Goal: Task Accomplishment & Management: Manage account settings

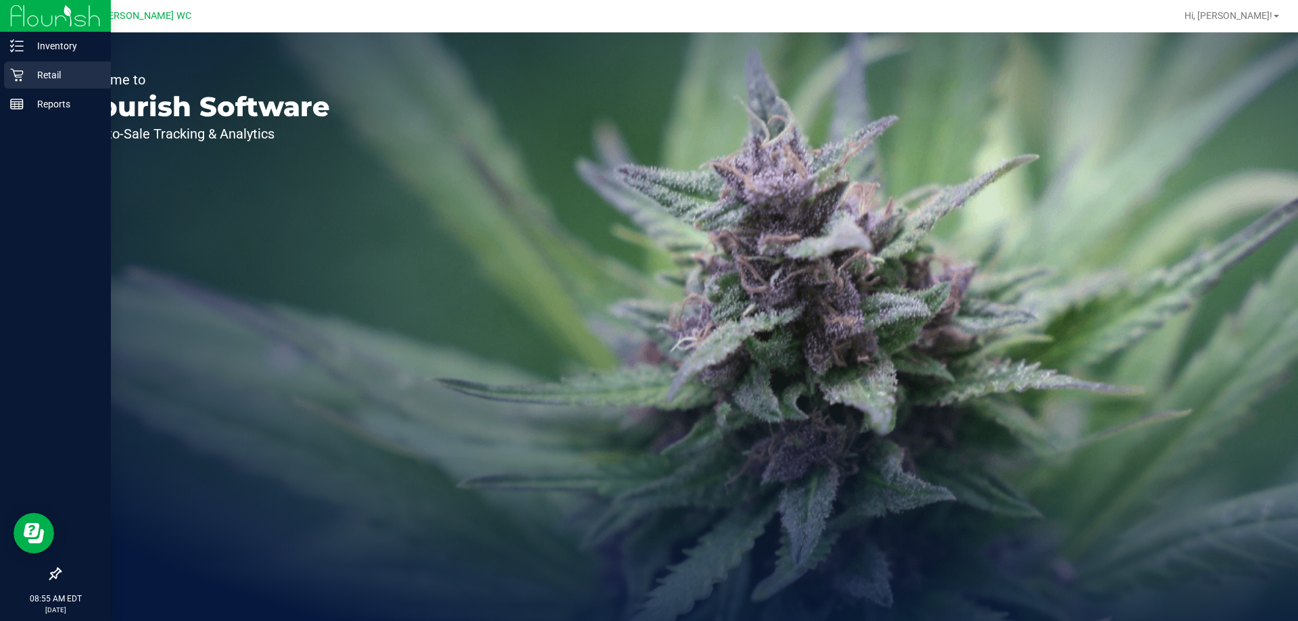
click at [24, 78] on p "Retail" at bounding box center [64, 75] width 81 height 16
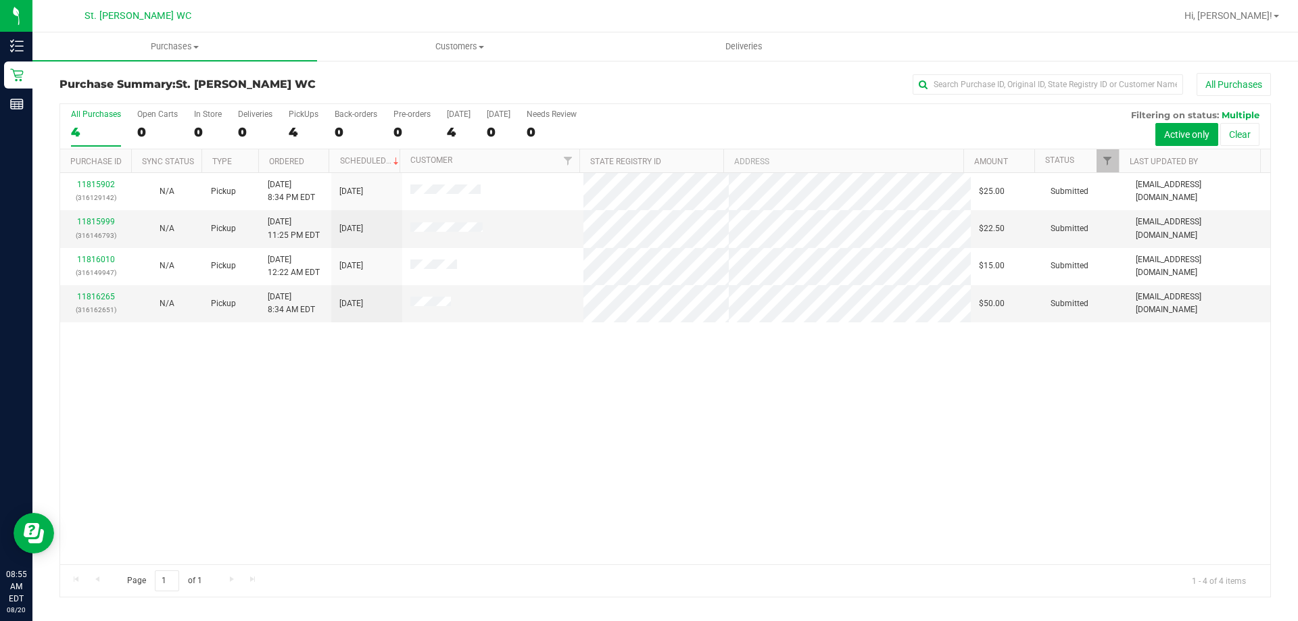
click at [241, 403] on div "11815902 (316129142) N/A Pickup [DATE] 8:34 PM EDT 8/20/2025 $25.00 Submitted […" at bounding box center [665, 368] width 1210 height 391
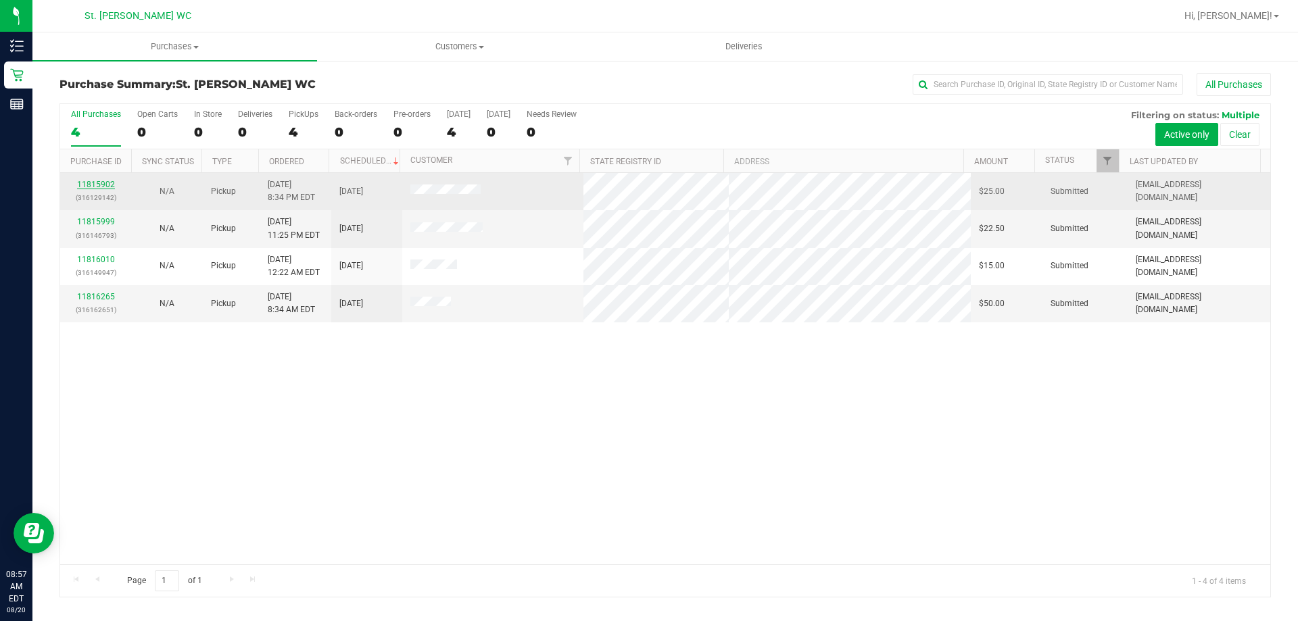
click at [101, 187] on link "11815902" at bounding box center [96, 184] width 38 height 9
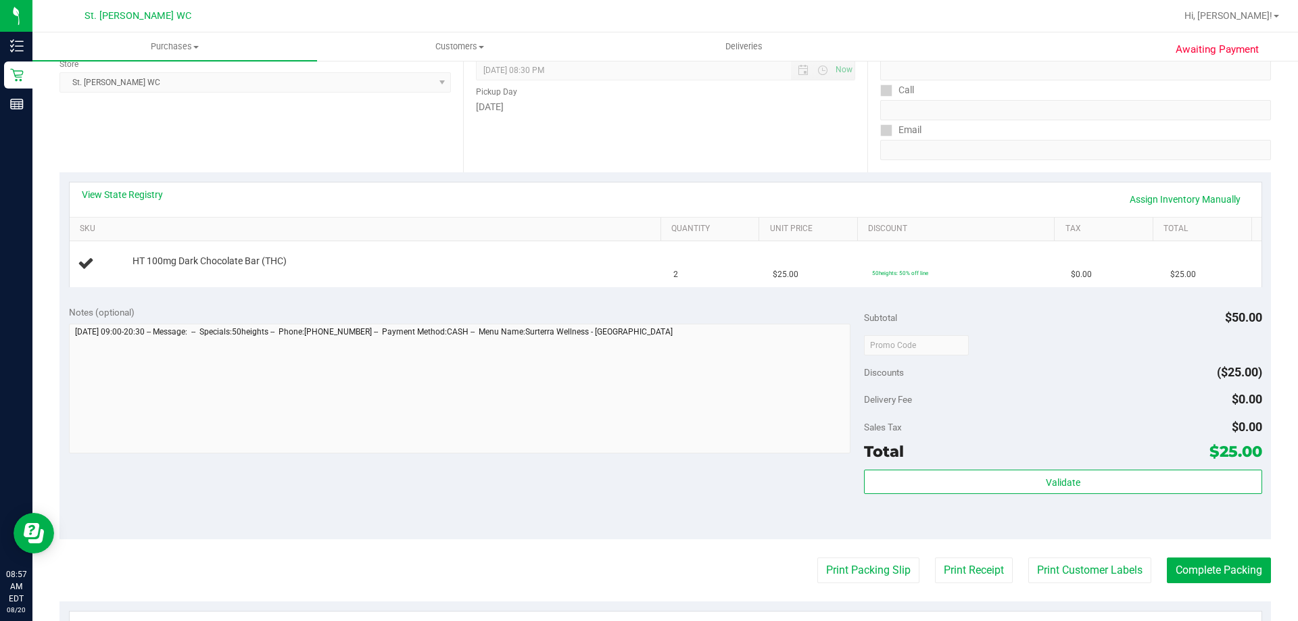
scroll to position [270, 0]
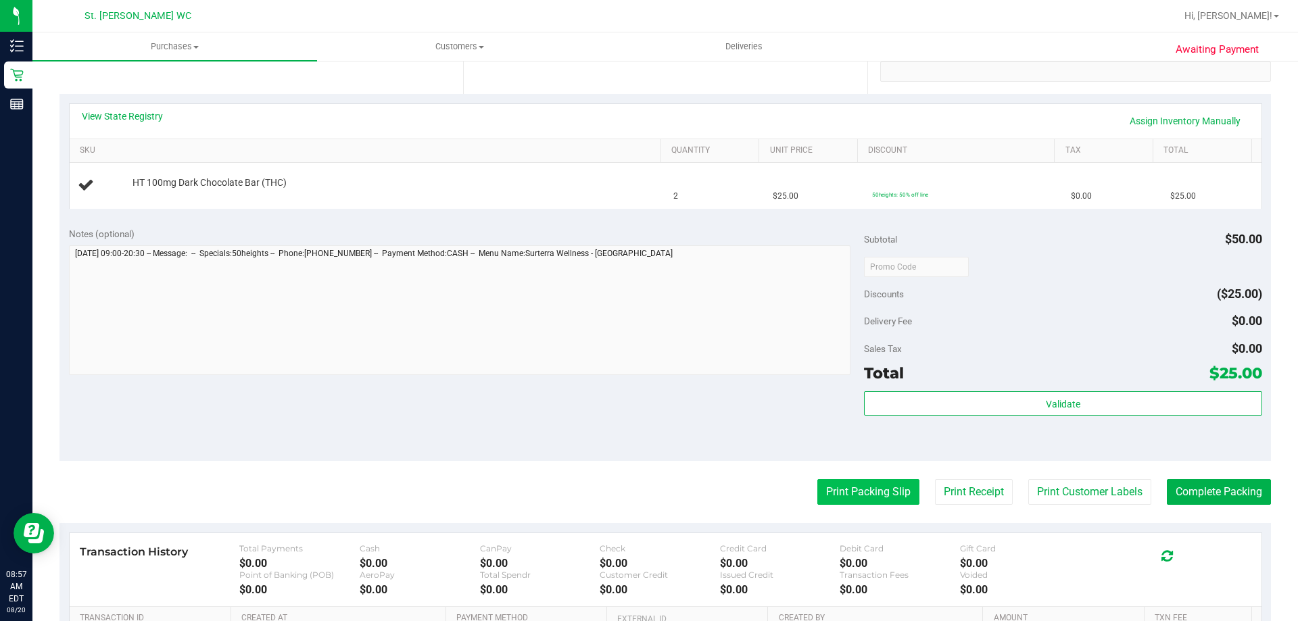
click at [833, 499] on button "Print Packing Slip" at bounding box center [868, 492] width 102 height 26
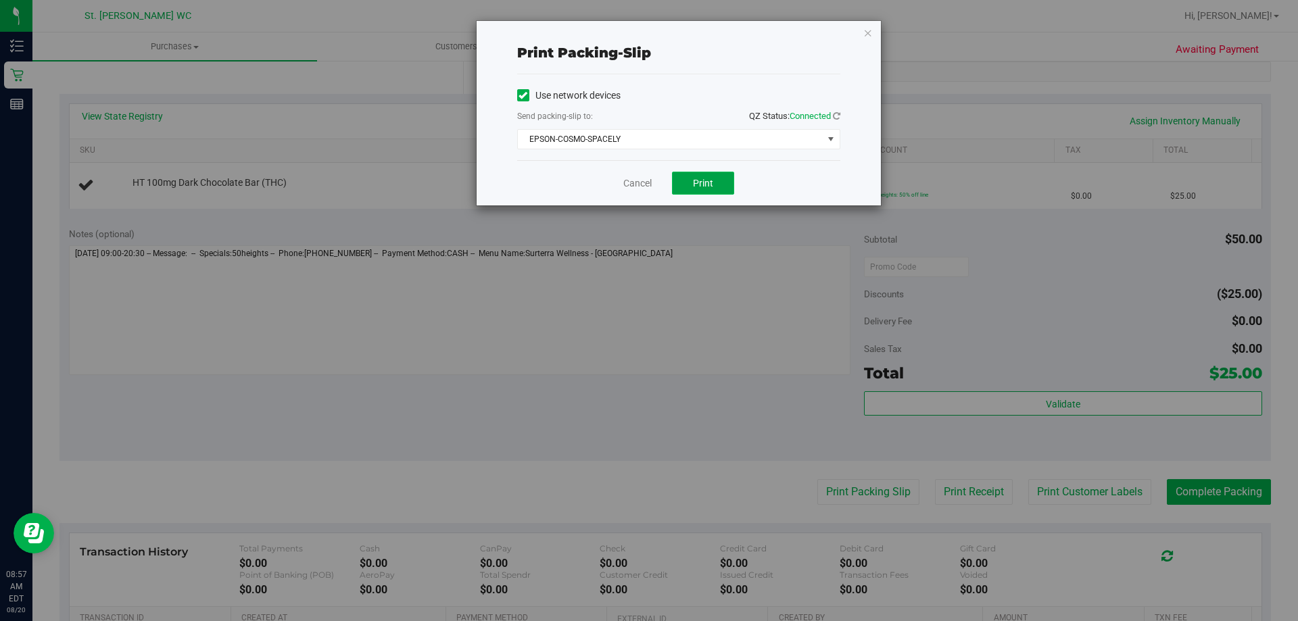
click at [727, 187] on button "Print" at bounding box center [703, 183] width 62 height 23
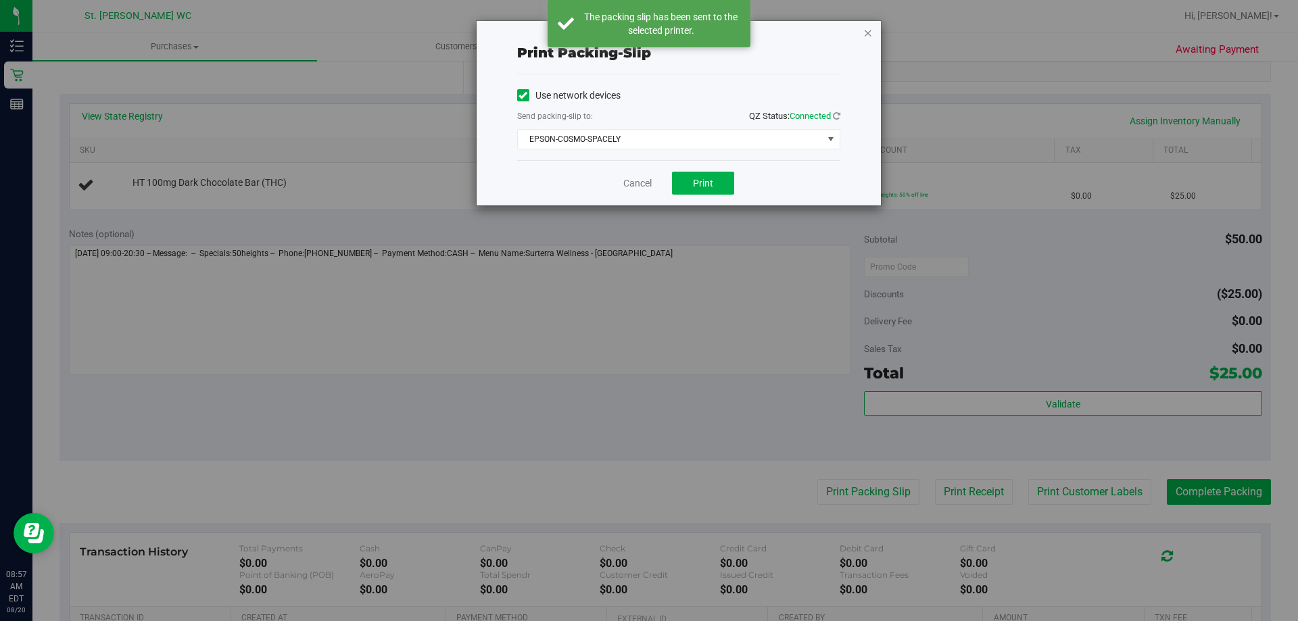
click at [867, 32] on icon "button" at bounding box center [867, 32] width 9 height 16
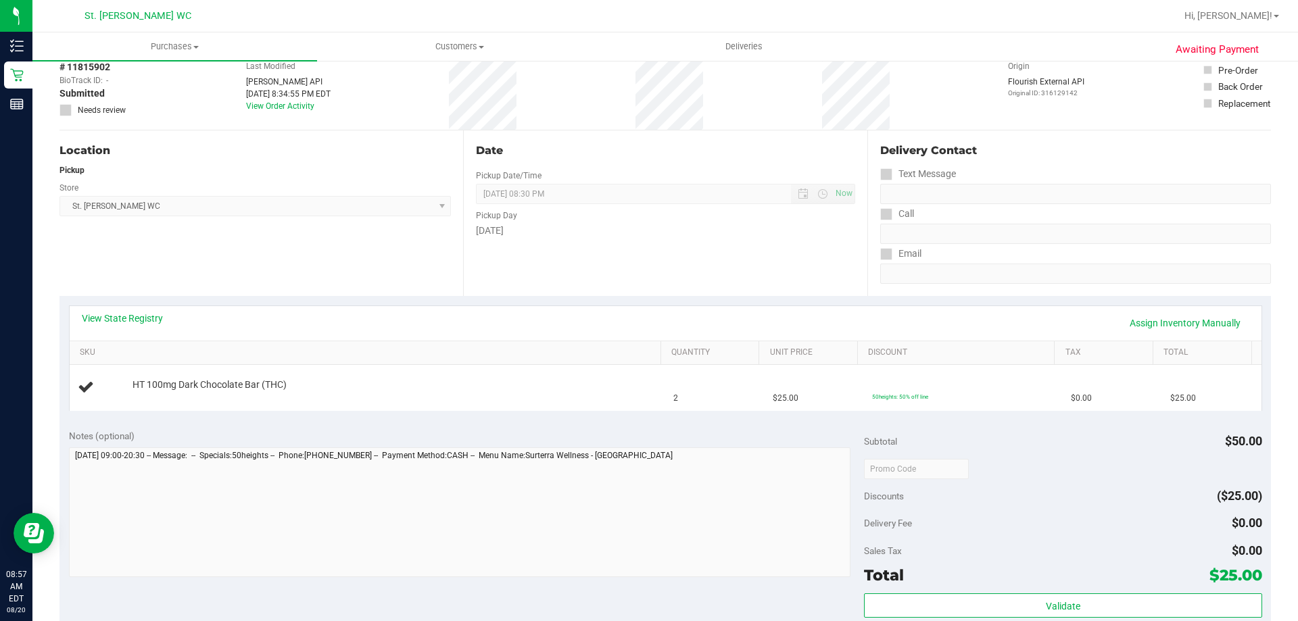
scroll to position [68, 0]
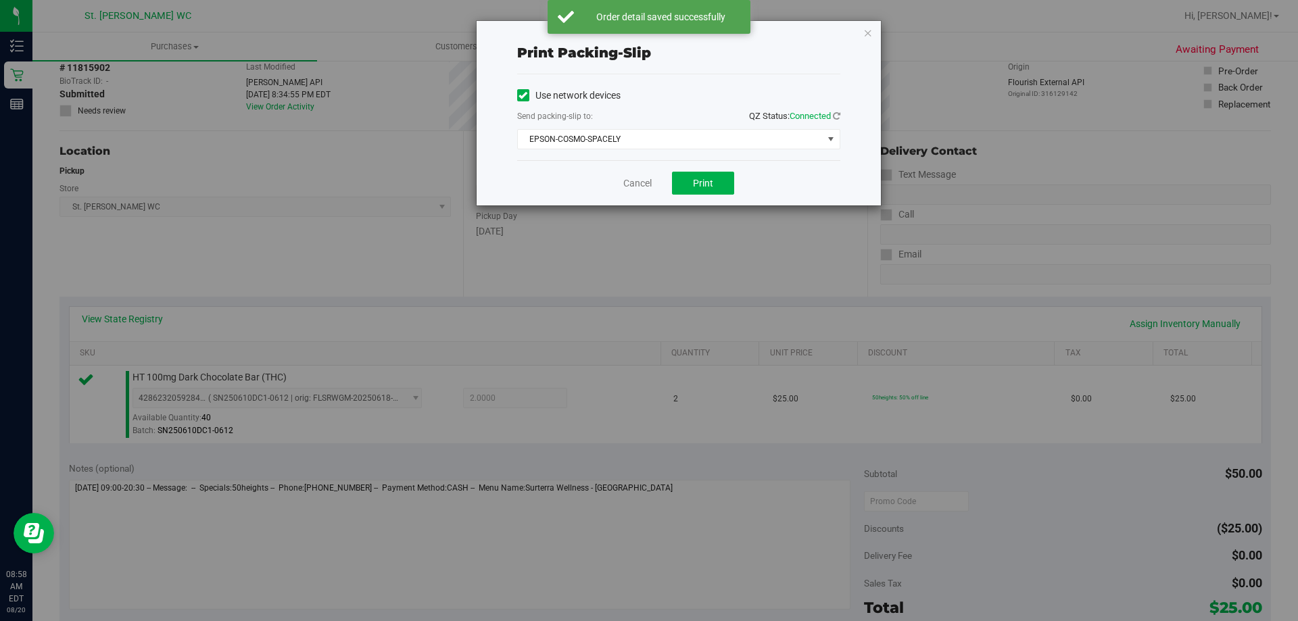
click at [875, 32] on div "Print packing-slip Use network devices Send packing-slip to: QZ Status: Connect…" at bounding box center [678, 113] width 404 height 185
click at [873, 32] on div "Print packing-slip Use network devices Send packing-slip to: QZ Status: Connect…" at bounding box center [678, 113] width 404 height 185
click at [872, 32] on icon "button" at bounding box center [867, 32] width 9 height 16
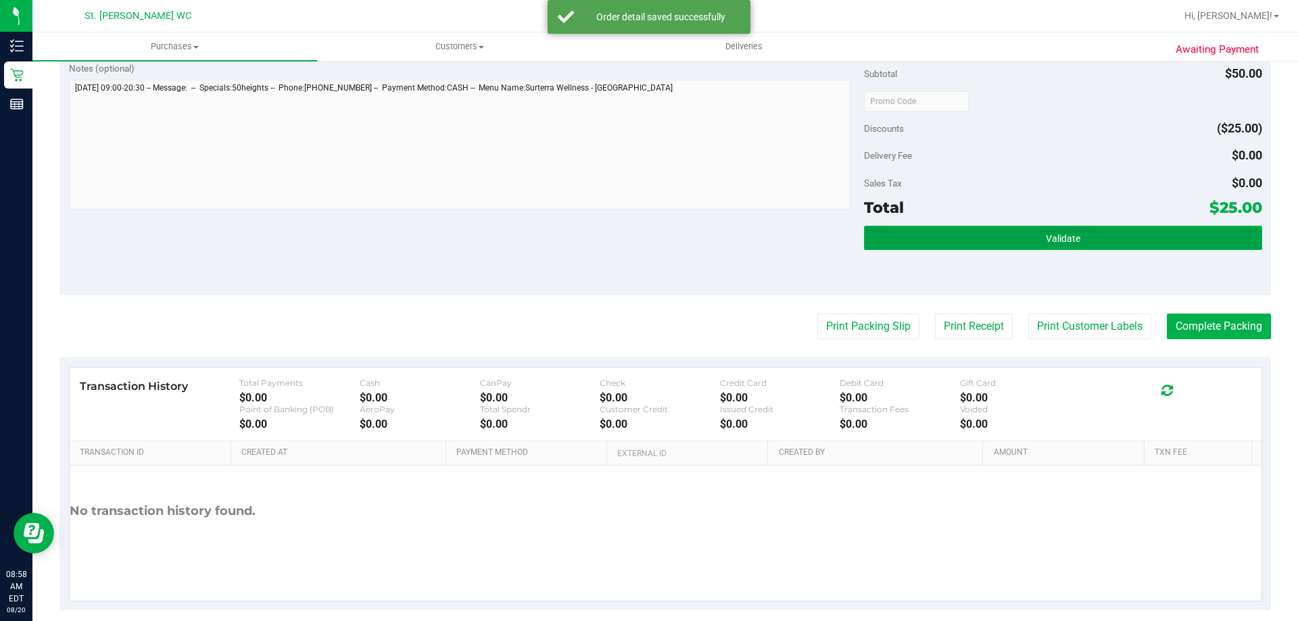
click at [962, 237] on button "Validate" at bounding box center [1062, 238] width 397 height 24
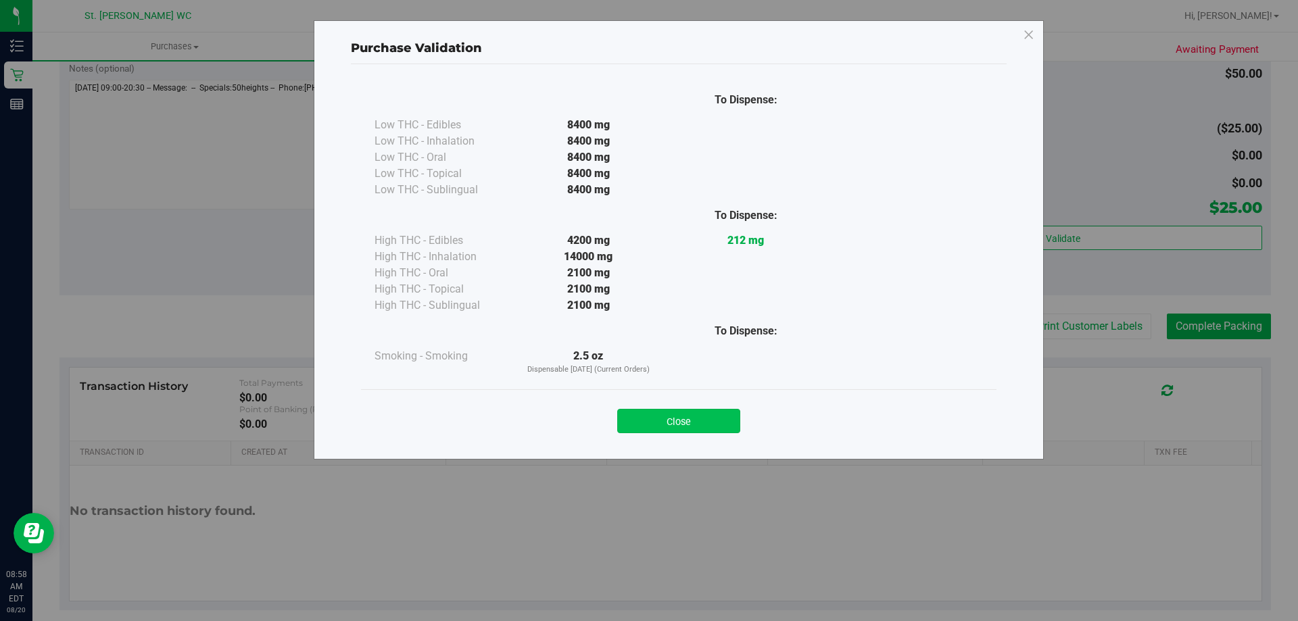
click at [665, 424] on button "Close" at bounding box center [678, 421] width 123 height 24
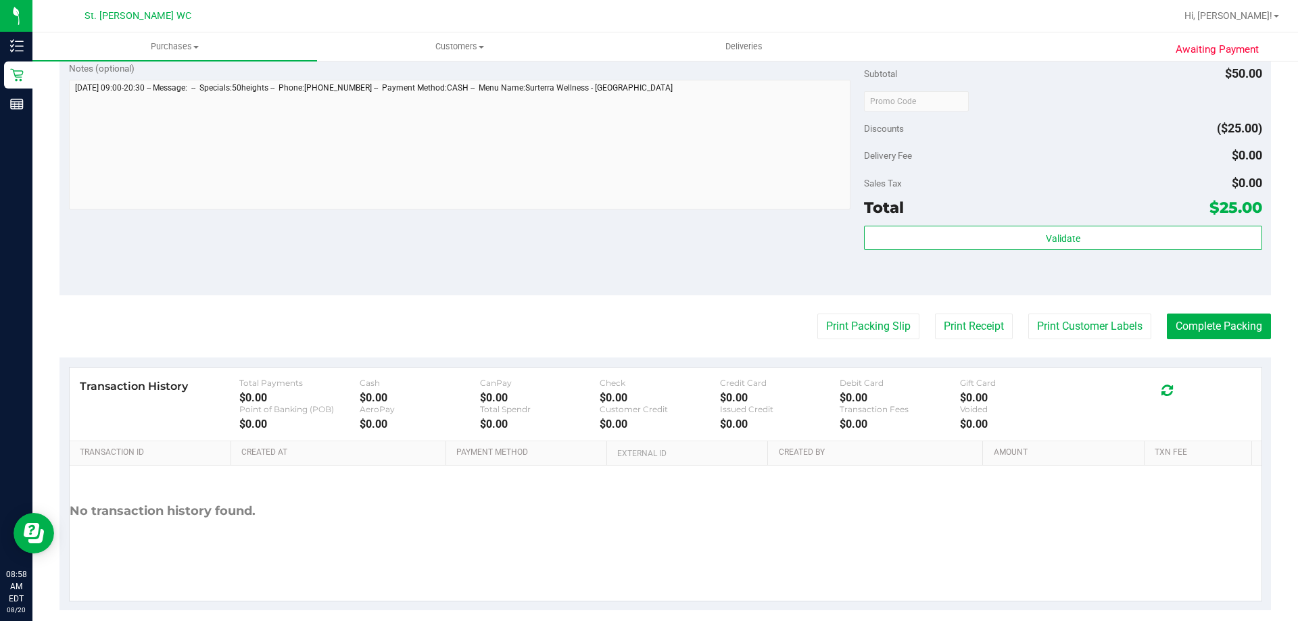
click at [1059, 313] on purchase-details "Back Edit Purchase Cancel Purchase View Profile # 11815902 BioTrack ID: - Submi…" at bounding box center [664, 107] width 1211 height 1005
click at [1058, 323] on button "Print Customer Labels" at bounding box center [1089, 327] width 123 height 26
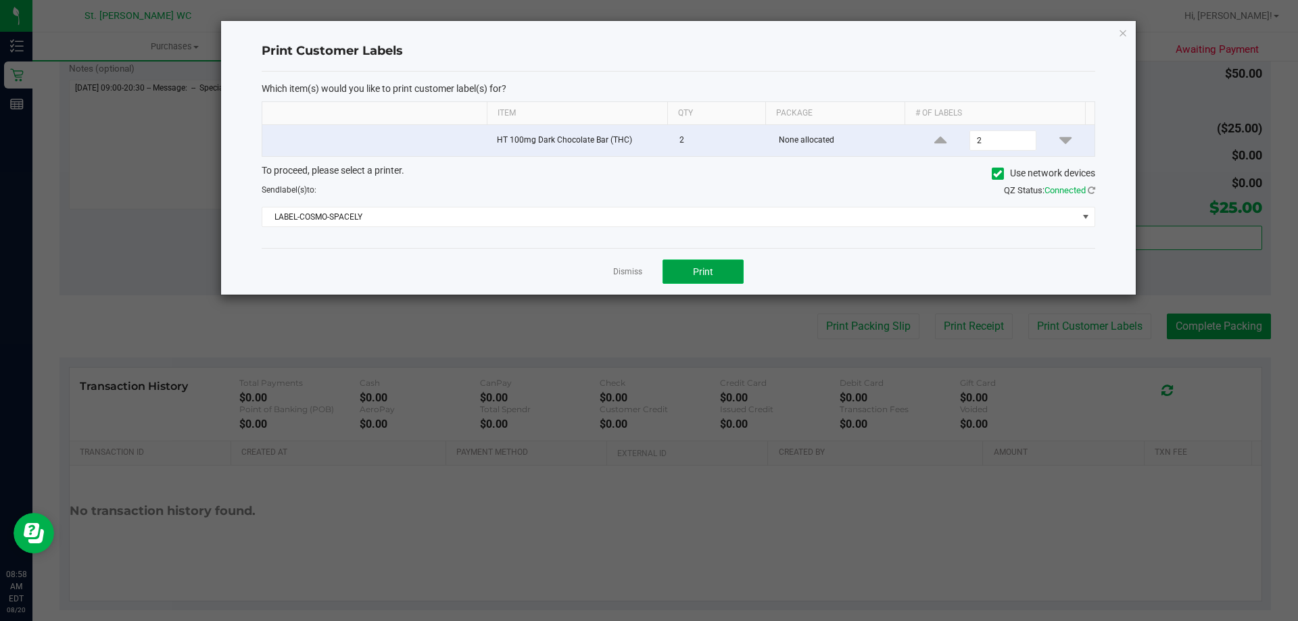
click at [710, 263] on button "Print" at bounding box center [702, 272] width 81 height 24
click at [1118, 35] on icon "button" at bounding box center [1122, 32] width 9 height 16
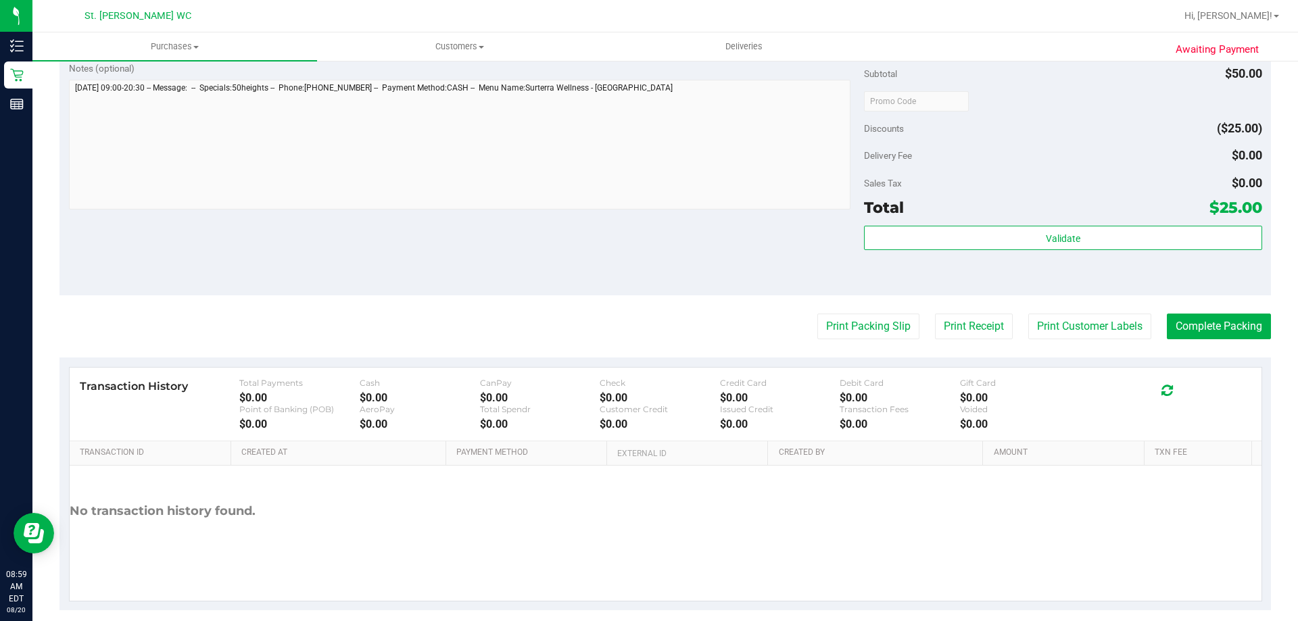
click at [1198, 313] on purchase-details "Back Edit Purchase Cancel Purchase View Profile # 11815902 BioTrack ID: - Submi…" at bounding box center [664, 107] width 1211 height 1005
click at [1195, 321] on button "Complete Packing" at bounding box center [1218, 327] width 104 height 26
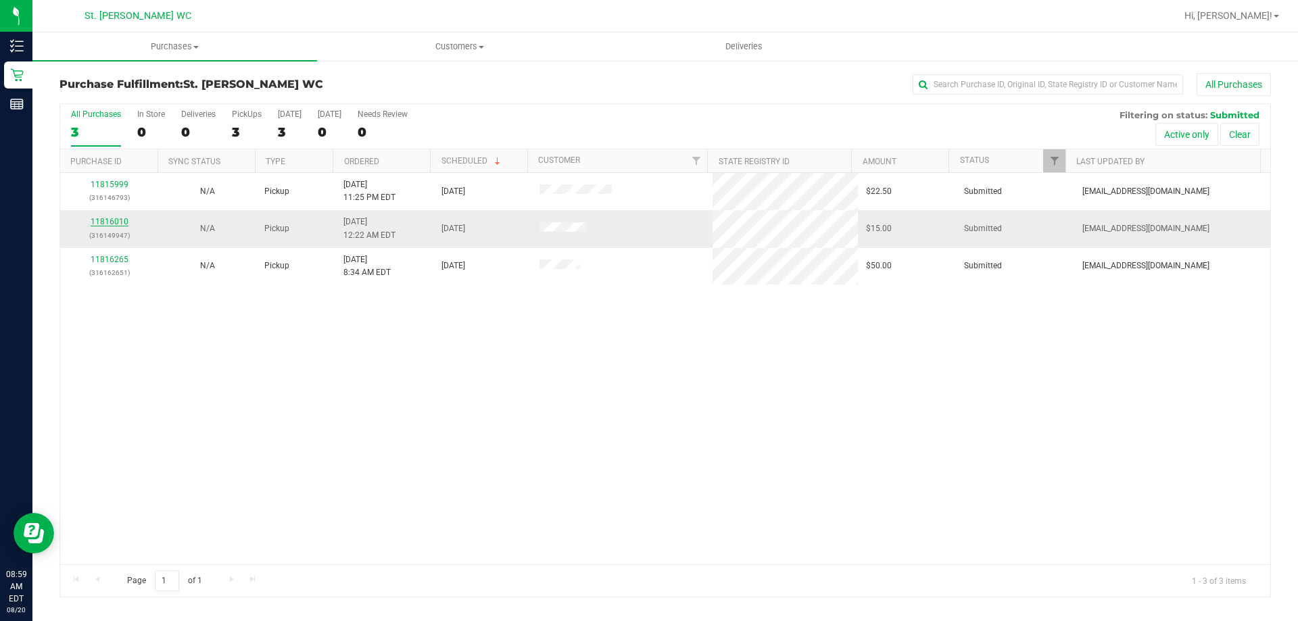
click at [95, 220] on link "11816010" at bounding box center [110, 221] width 38 height 9
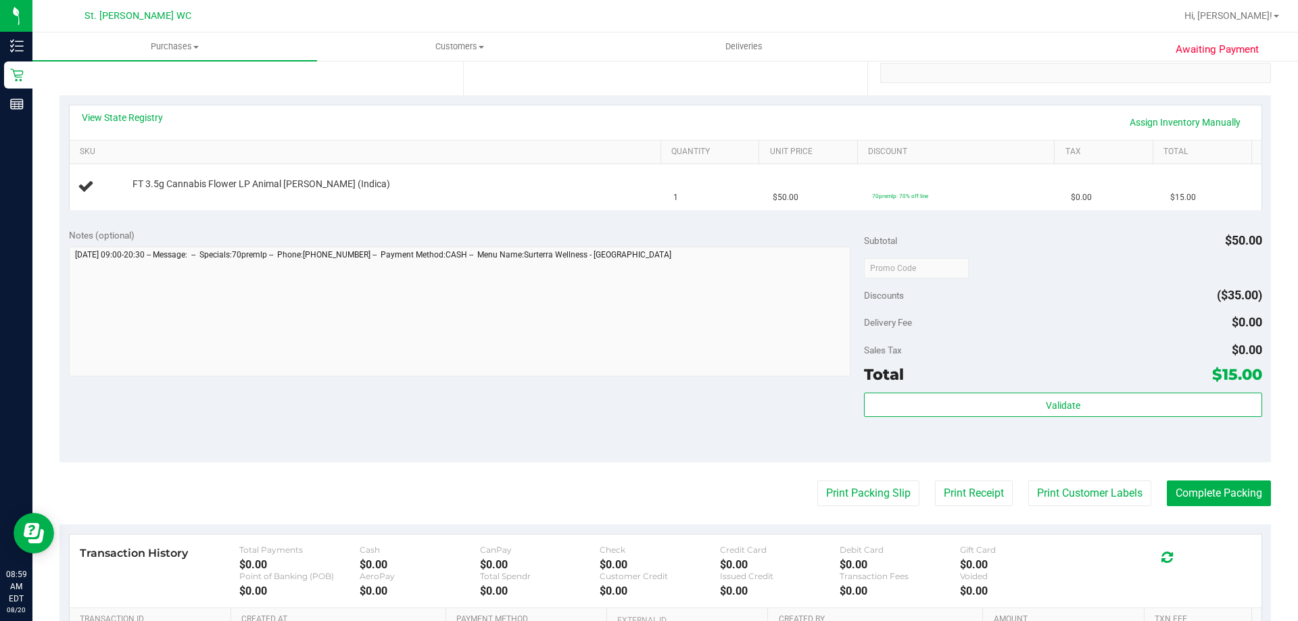
scroll to position [270, 0]
click at [854, 485] on button "Print Packing Slip" at bounding box center [868, 492] width 102 height 26
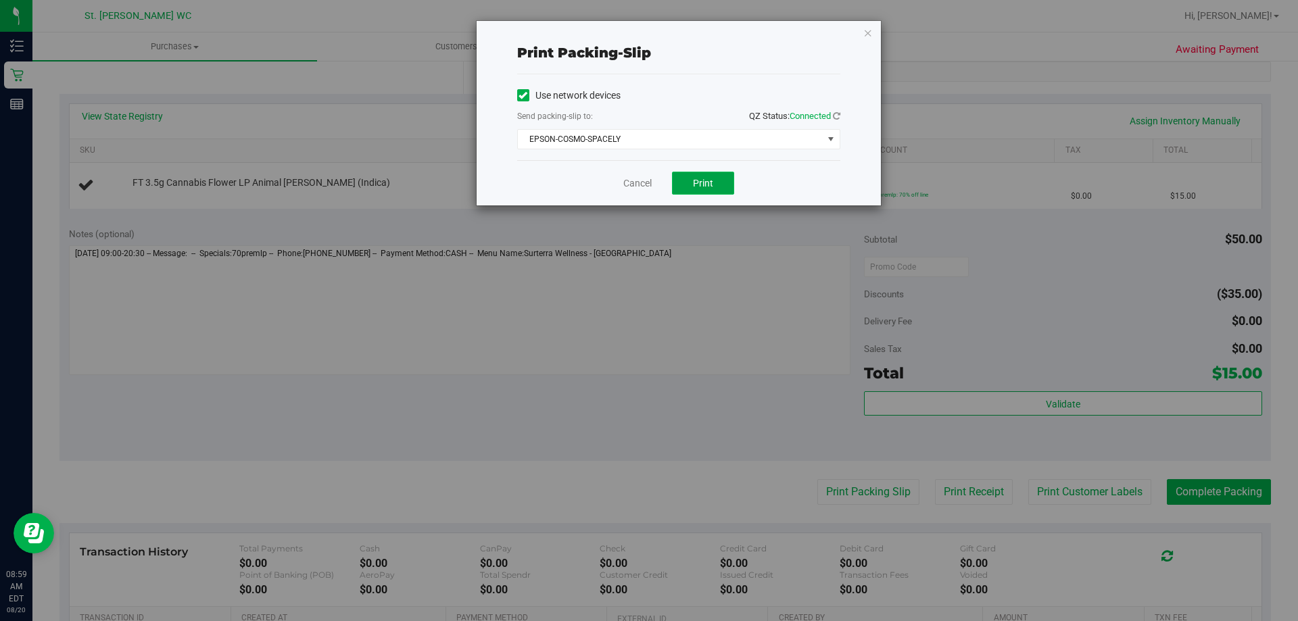
click at [713, 178] on button "Print" at bounding box center [703, 183] width 62 height 23
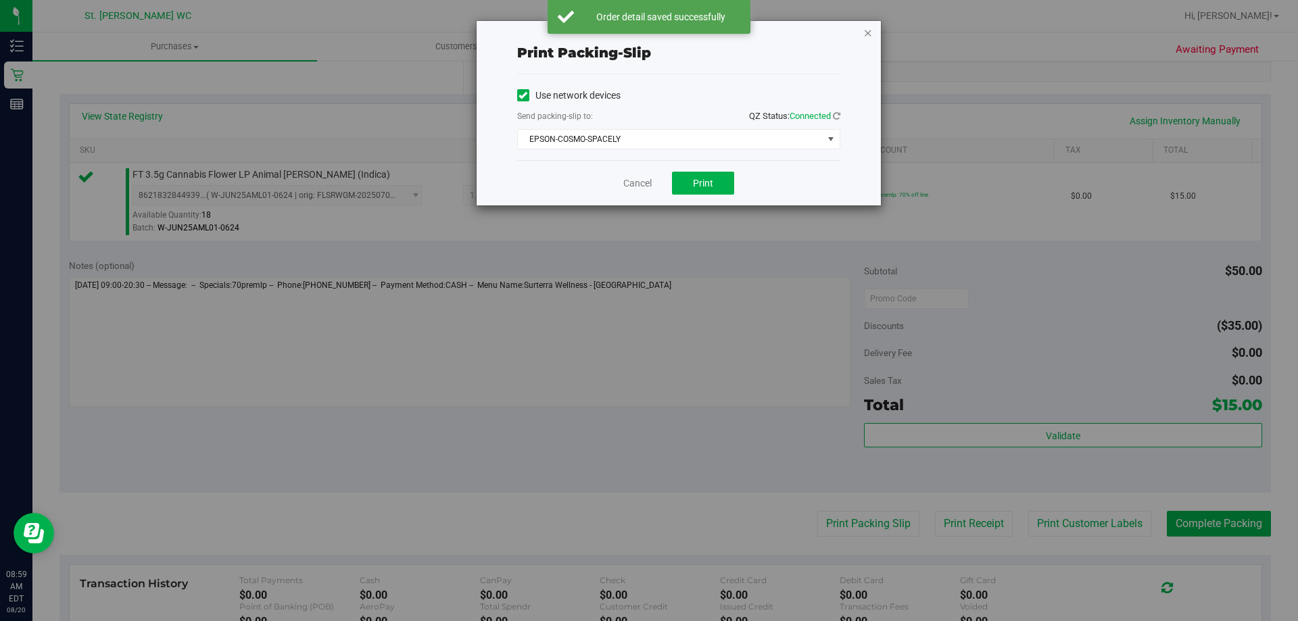
click at [872, 30] on icon "button" at bounding box center [867, 32] width 9 height 16
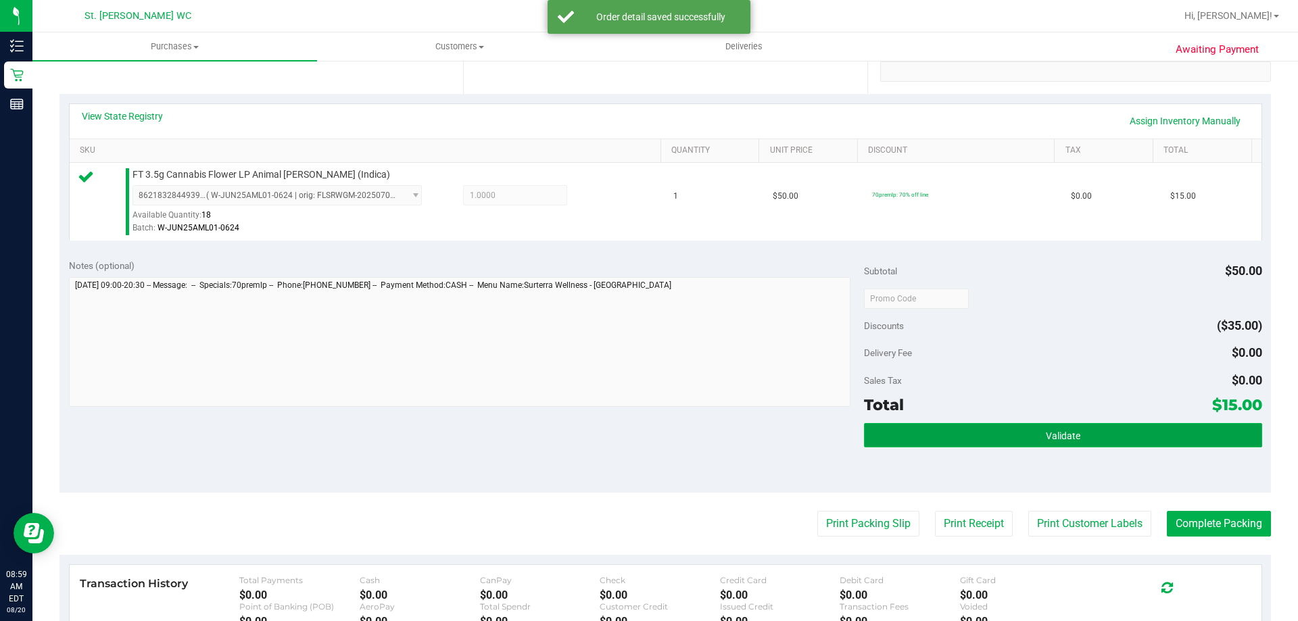
click at [908, 436] on button "Validate" at bounding box center [1062, 435] width 397 height 24
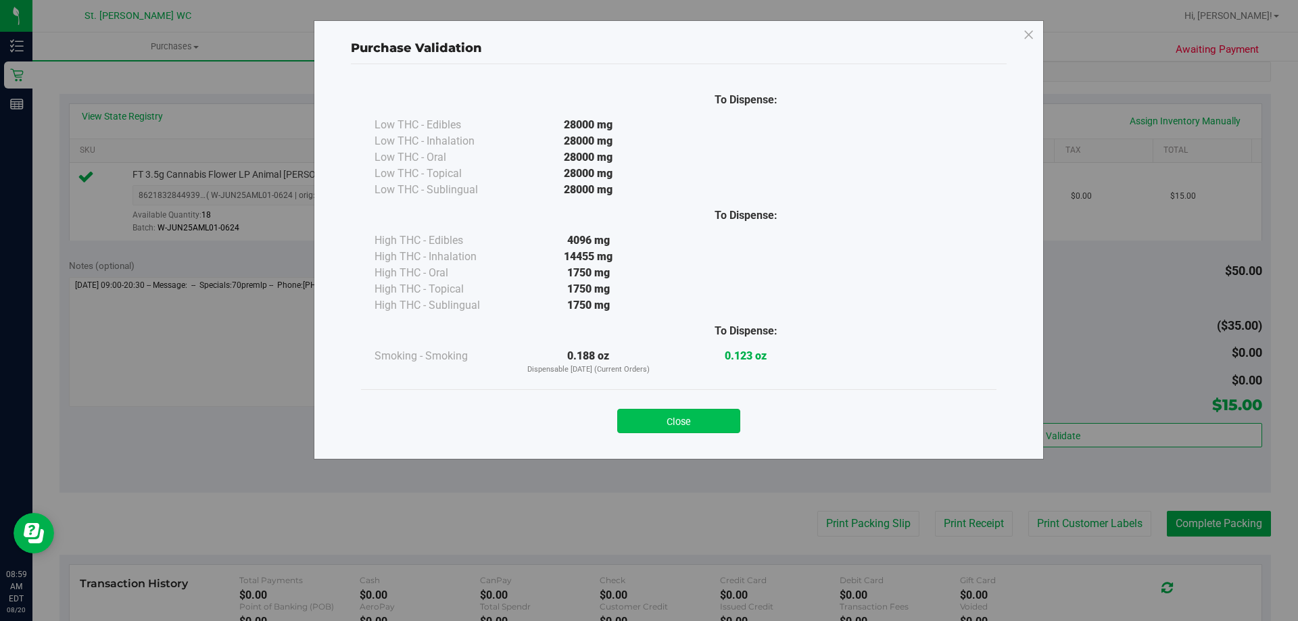
click at [704, 418] on button "Close" at bounding box center [678, 421] width 123 height 24
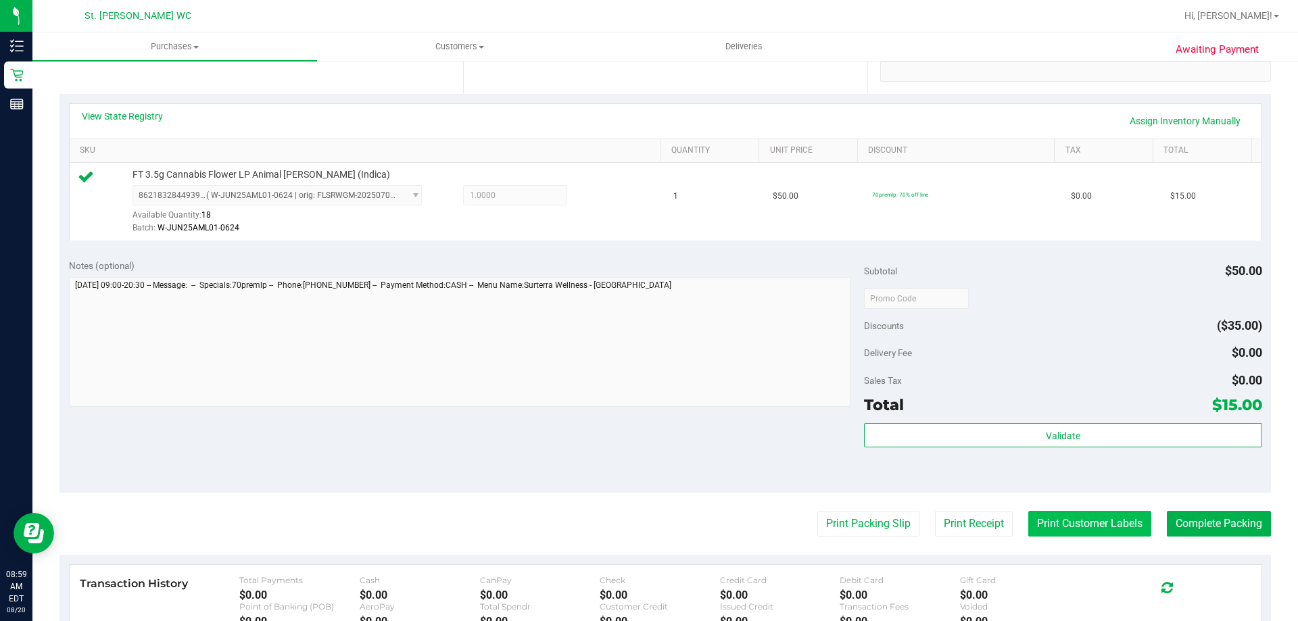
click at [1054, 522] on button "Print Customer Labels" at bounding box center [1089, 524] width 123 height 26
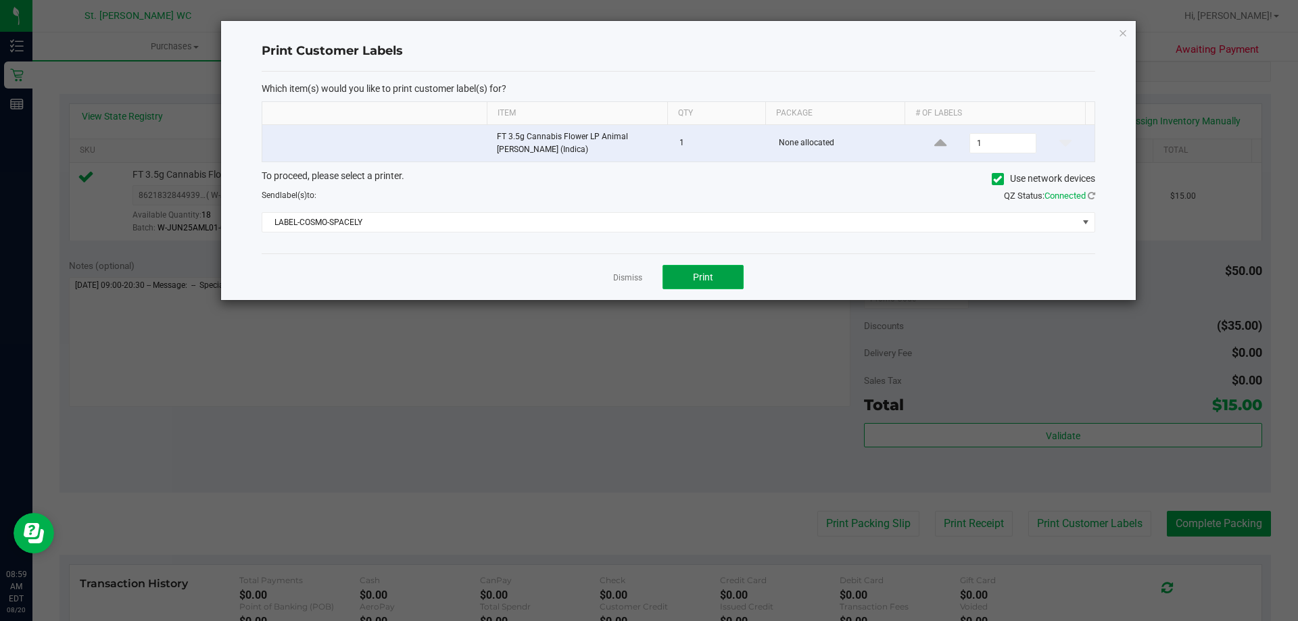
click at [723, 272] on button "Print" at bounding box center [702, 277] width 81 height 24
click at [1125, 32] on icon "button" at bounding box center [1122, 32] width 9 height 16
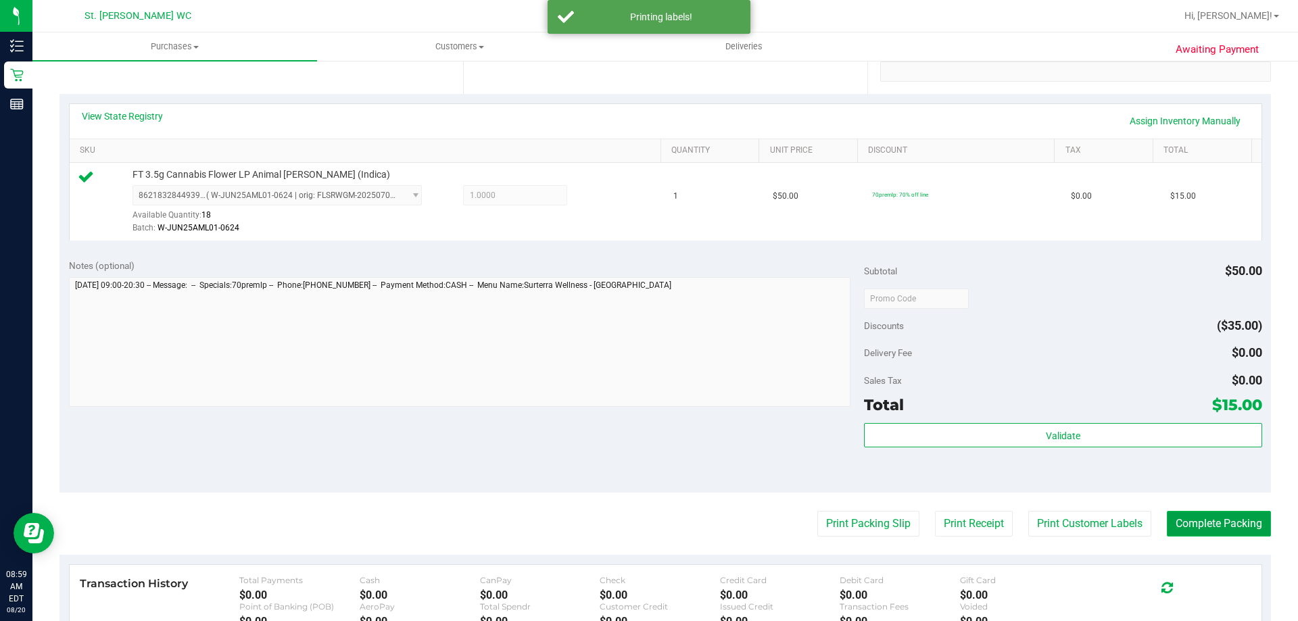
click at [1210, 519] on button "Complete Packing" at bounding box center [1218, 524] width 104 height 26
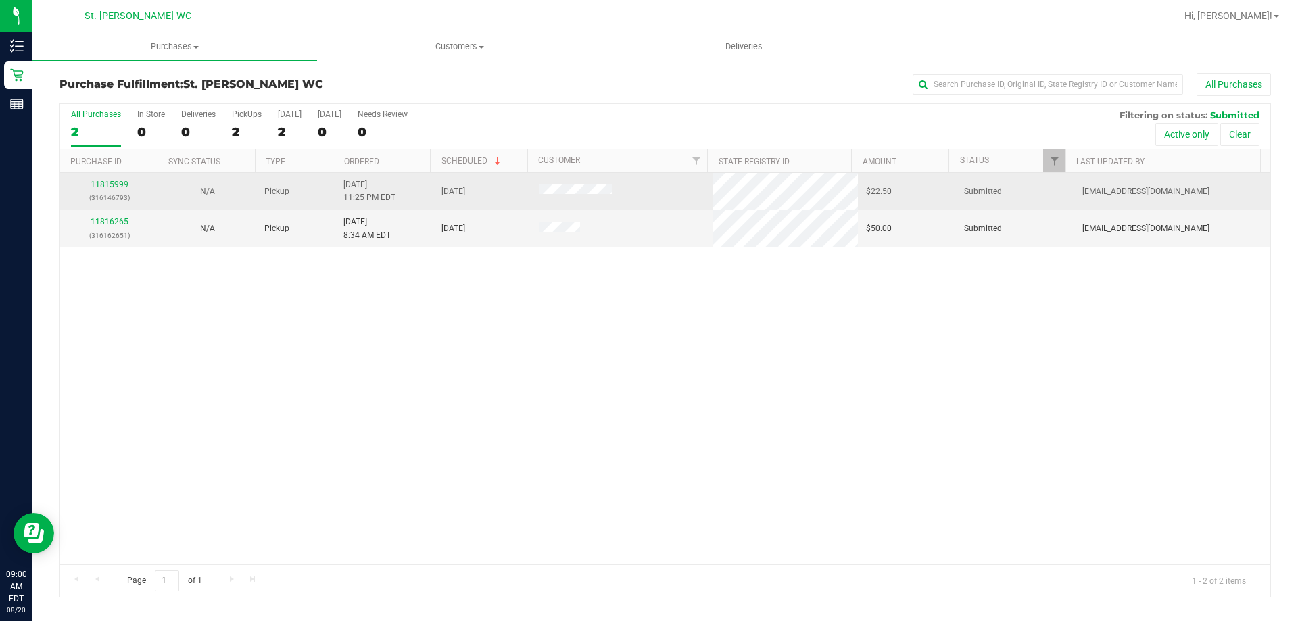
click at [115, 183] on link "11815999" at bounding box center [110, 184] width 38 height 9
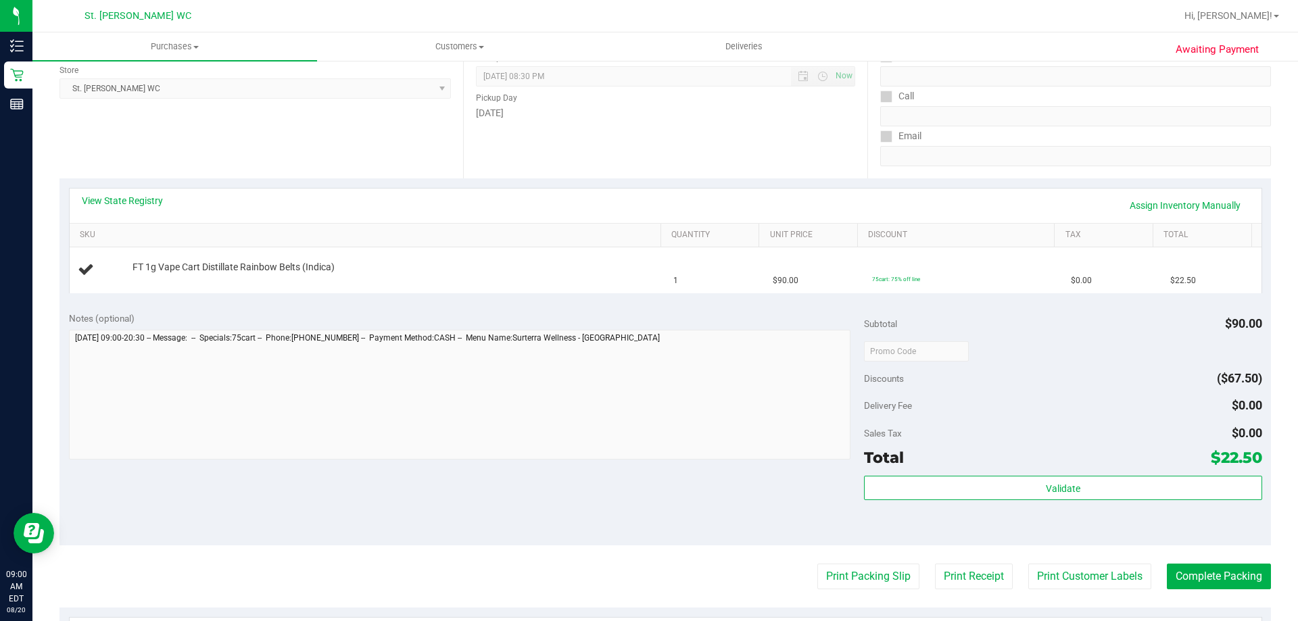
scroll to position [270, 0]
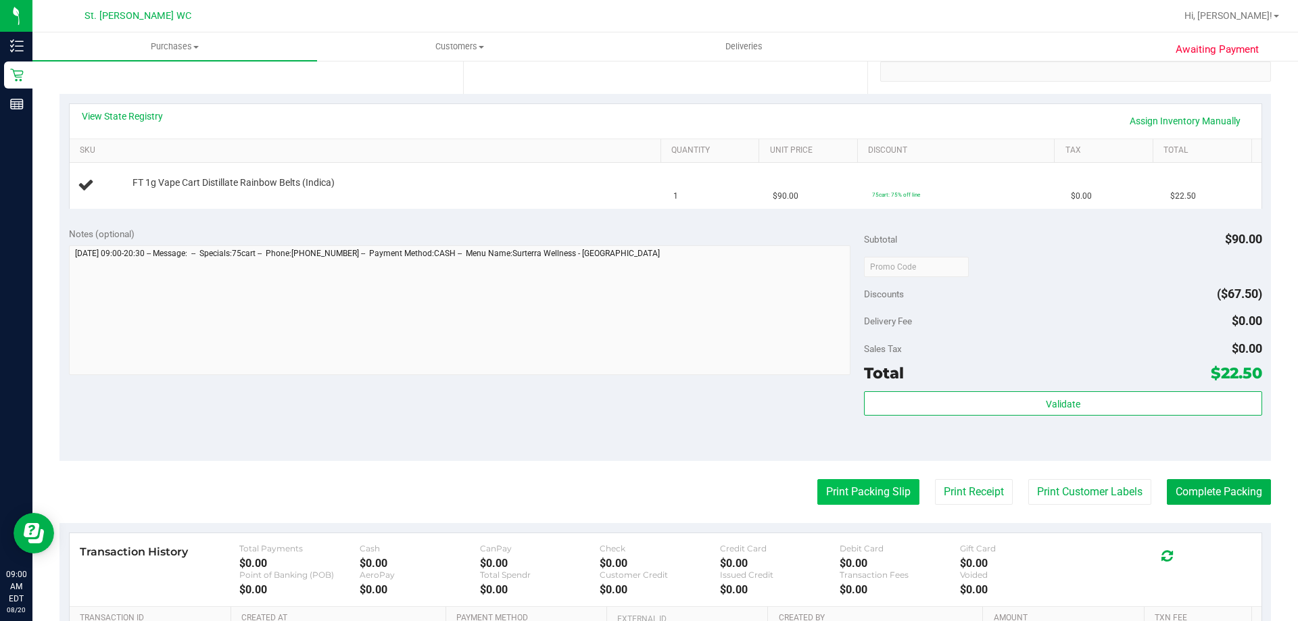
click at [829, 490] on button "Print Packing Slip" at bounding box center [868, 492] width 102 height 26
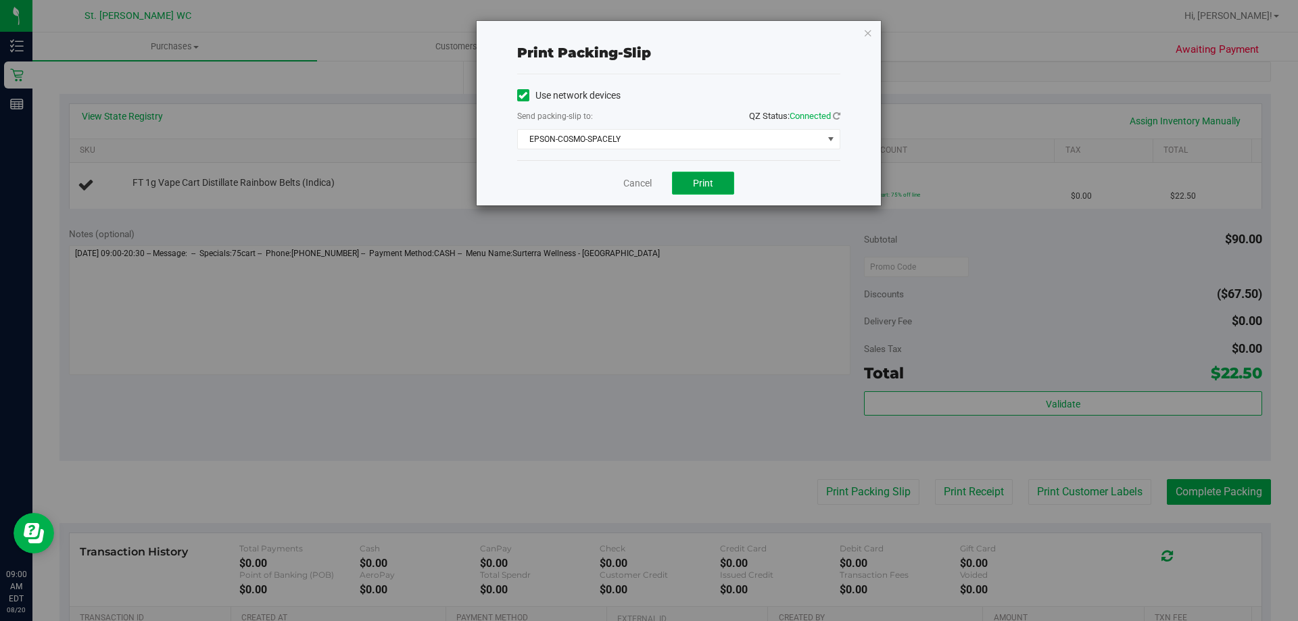
click at [715, 183] on button "Print" at bounding box center [703, 183] width 62 height 23
click at [864, 34] on icon "button" at bounding box center [867, 32] width 9 height 16
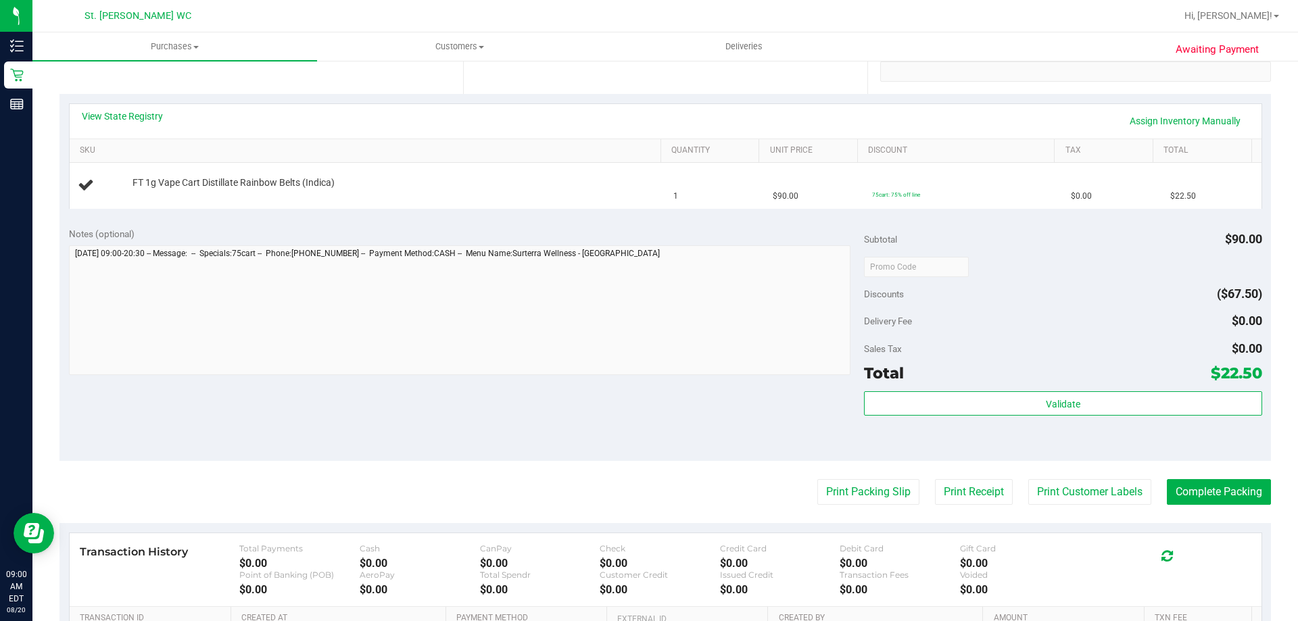
scroll to position [135, 0]
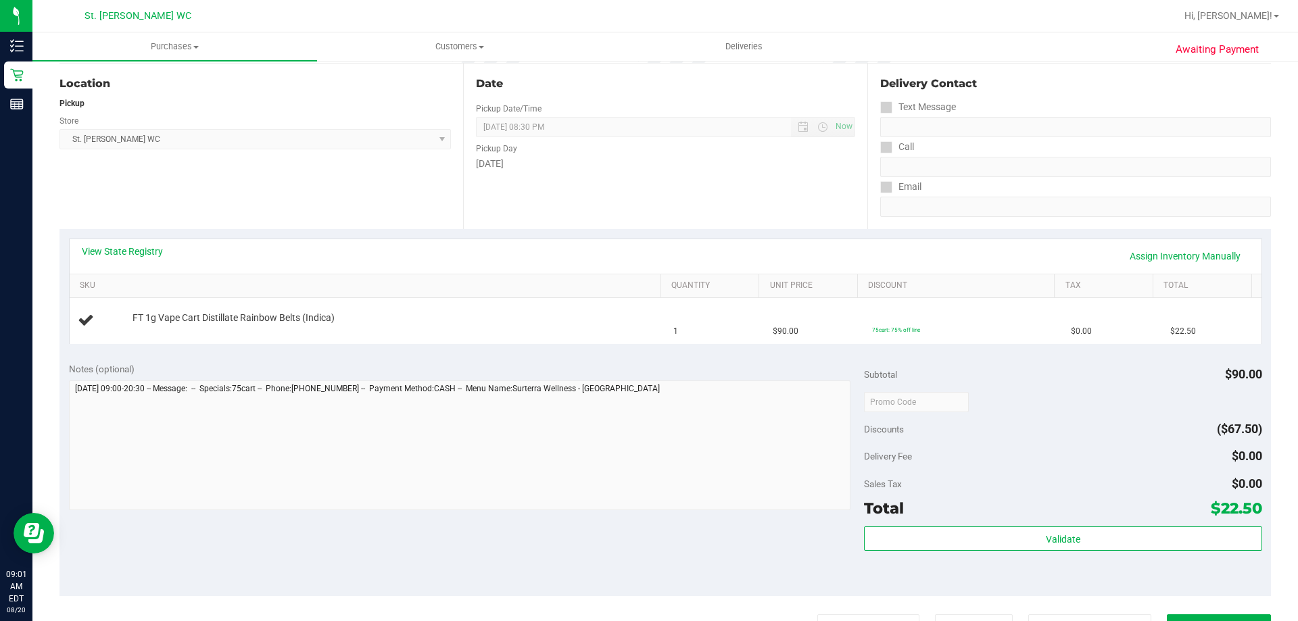
click at [817, 614] on button "Print Packing Slip" at bounding box center [868, 627] width 102 height 26
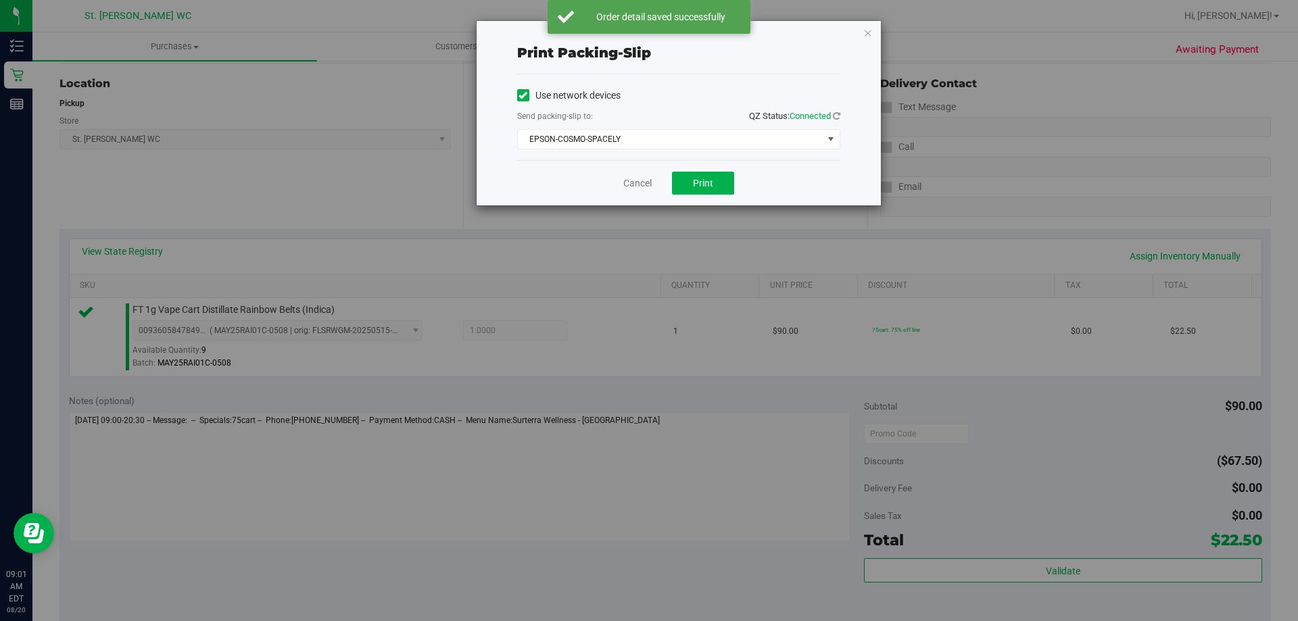
click at [872, 29] on div "Print packing-slip Use network devices Send packing-slip to: QZ Status: Connect…" at bounding box center [678, 113] width 404 height 185
click at [867, 31] on icon "button" at bounding box center [867, 32] width 9 height 16
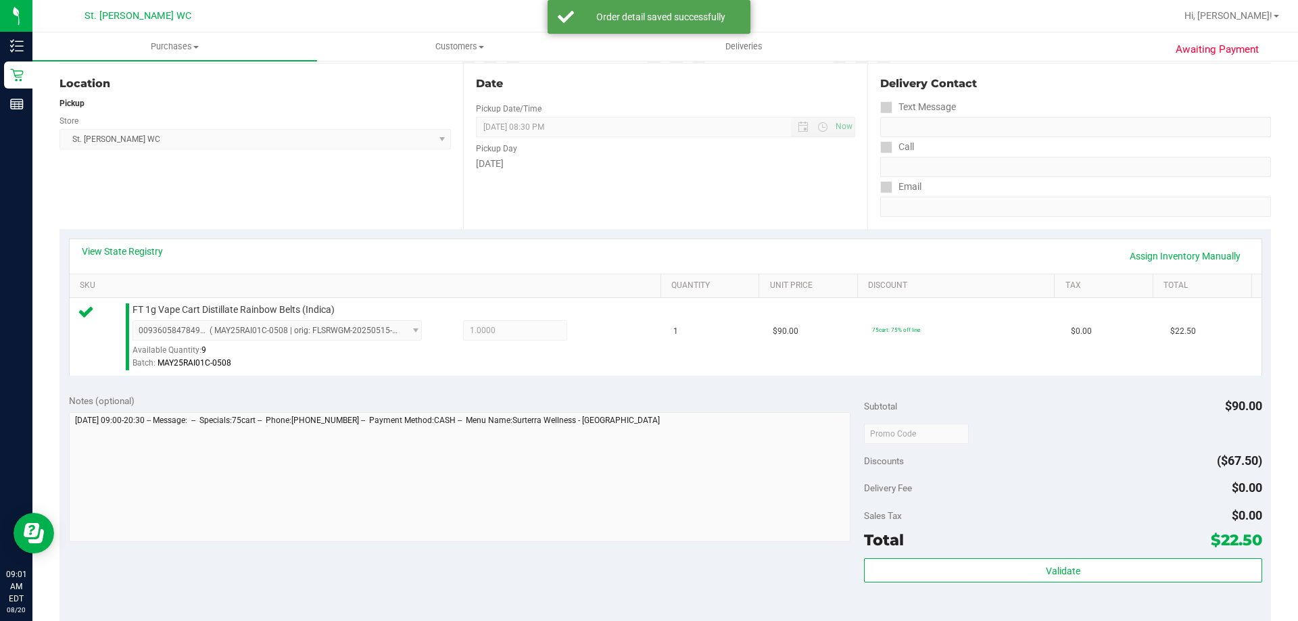
scroll to position [468, 0]
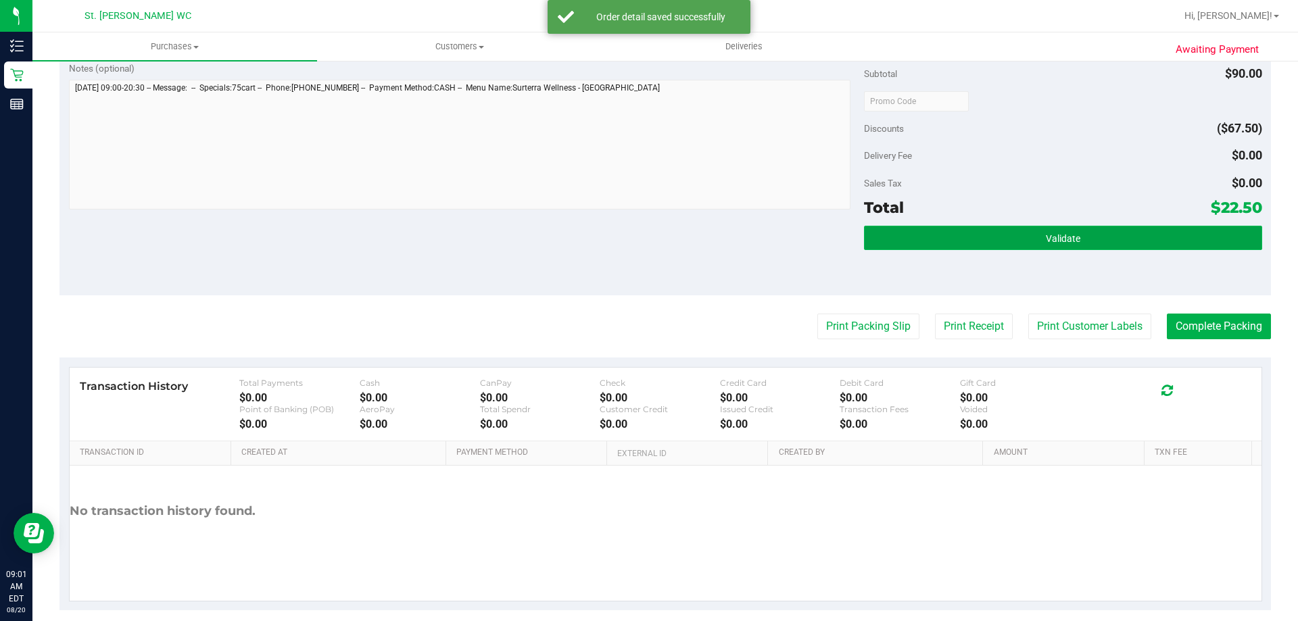
click at [1083, 235] on button "Validate" at bounding box center [1062, 238] width 397 height 24
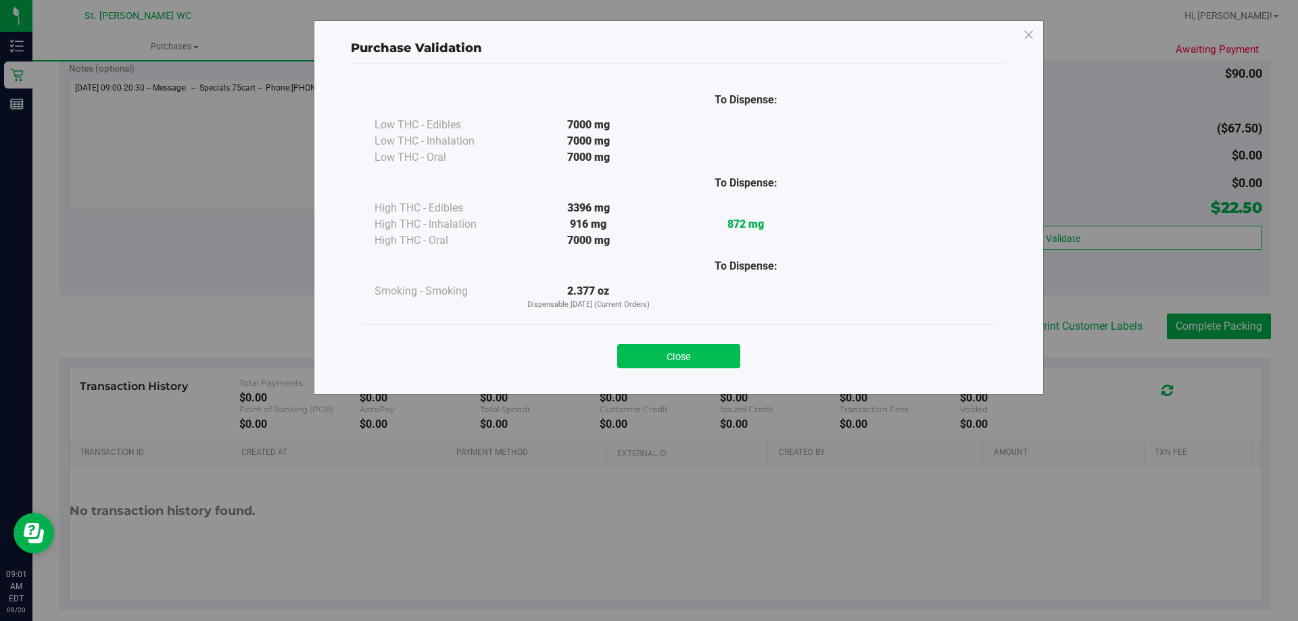
click at [658, 344] on button "Close" at bounding box center [678, 356] width 123 height 24
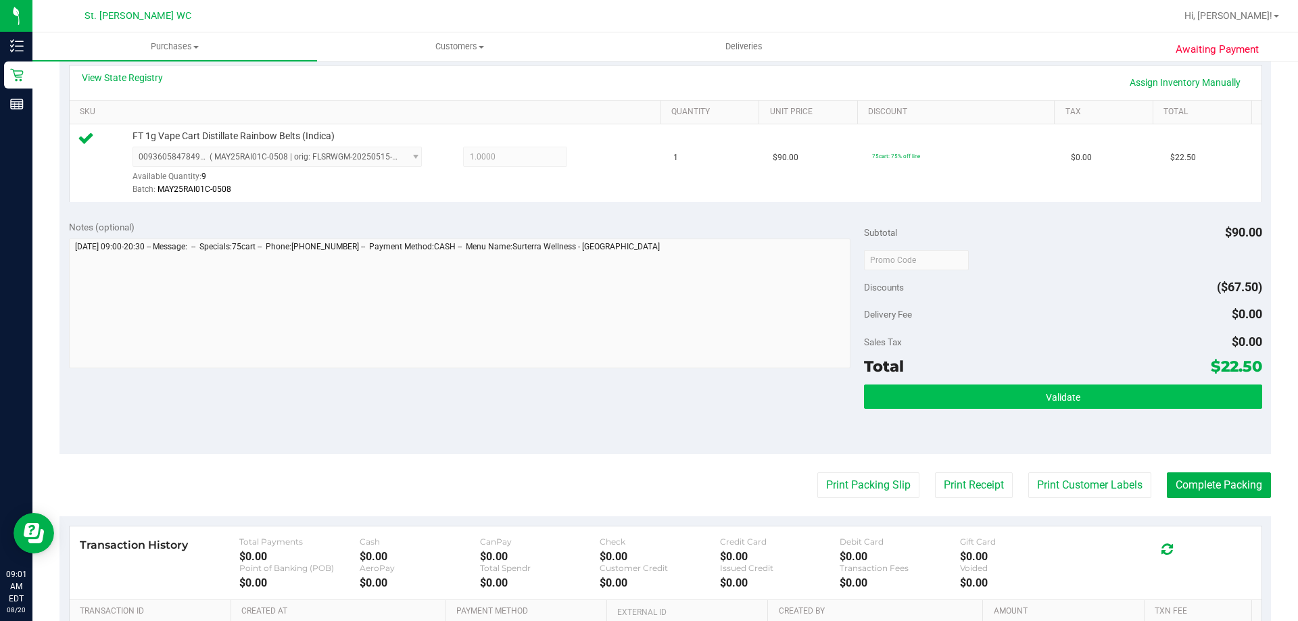
scroll to position [333, 0]
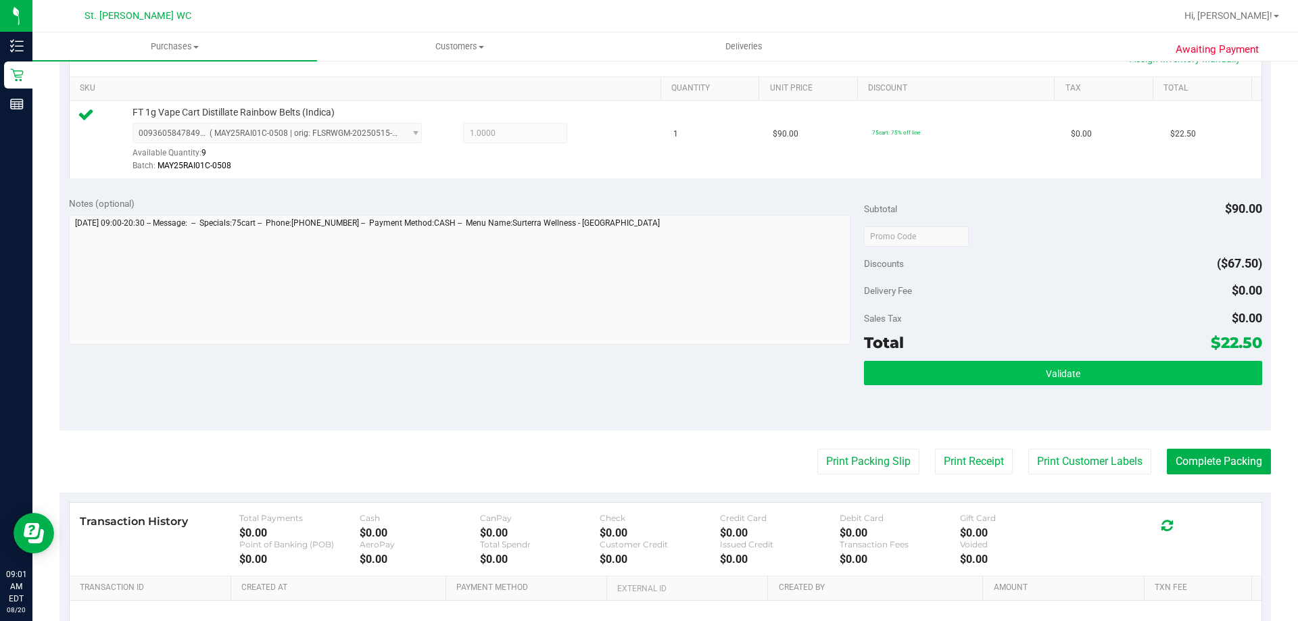
click at [1057, 358] on div "Subtotal $90.00 Discounts ($67.50) Delivery Fee $0.00 Sales Tax $0.00 Total $22…" at bounding box center [1062, 309] width 397 height 225
click at [1057, 363] on button "Validate" at bounding box center [1062, 373] width 397 height 24
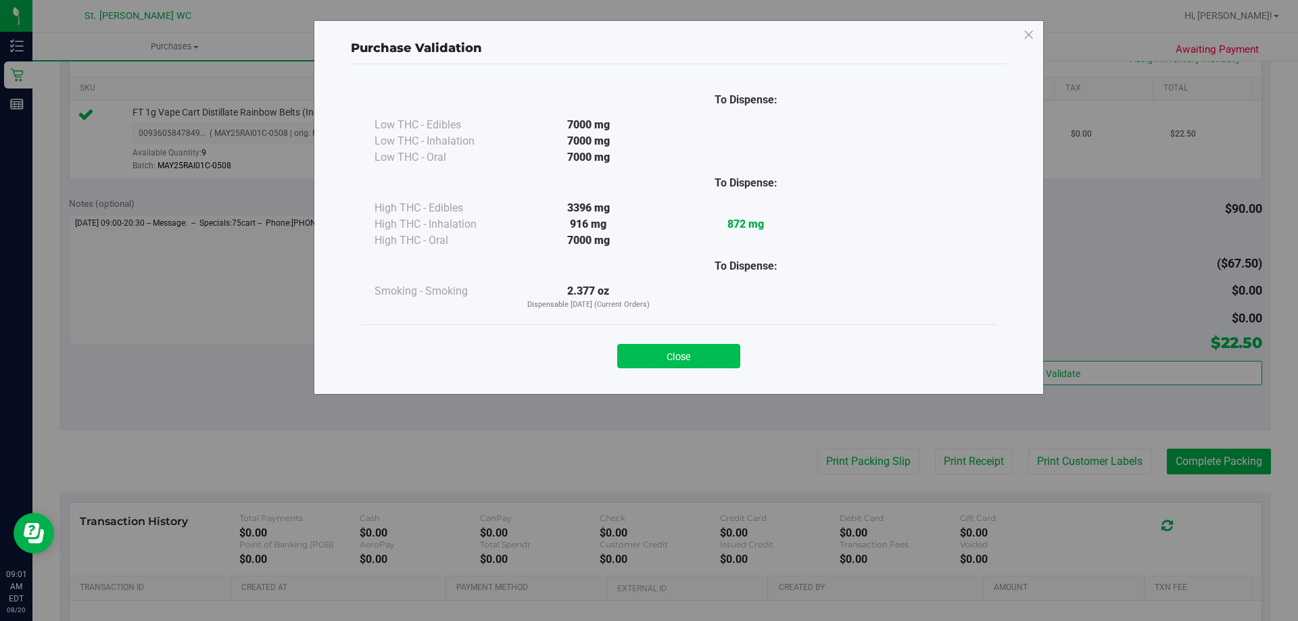
click at [708, 354] on button "Close" at bounding box center [678, 356] width 123 height 24
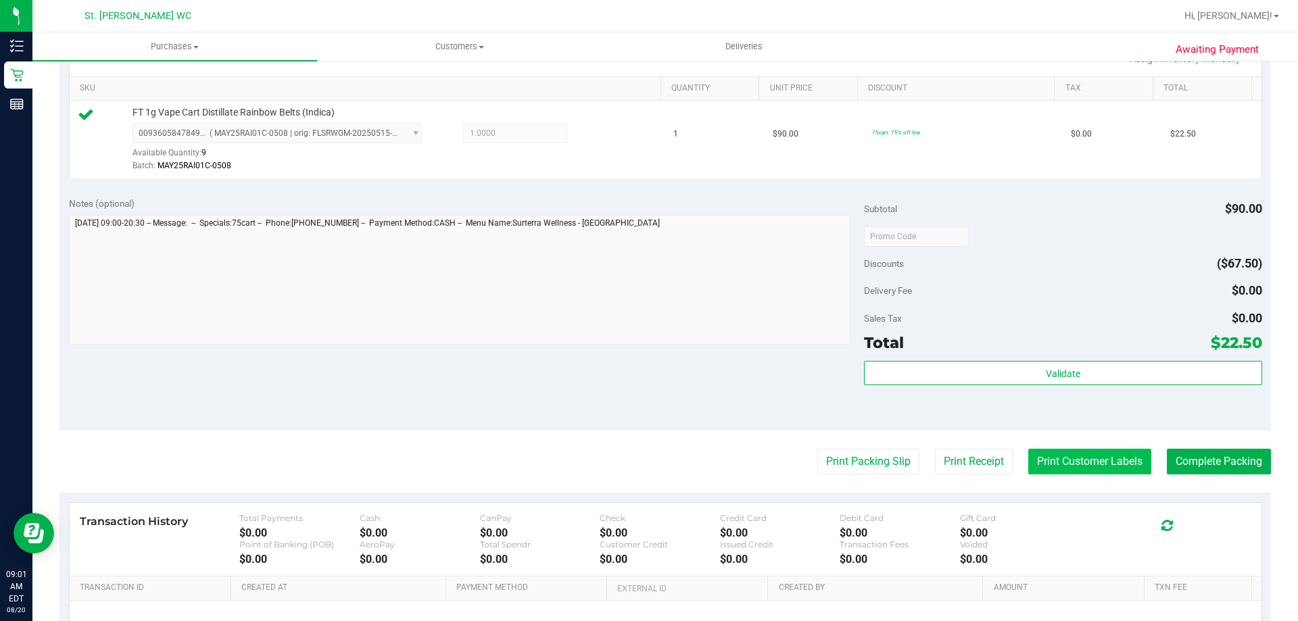
click at [1055, 450] on button "Print Customer Labels" at bounding box center [1089, 462] width 123 height 26
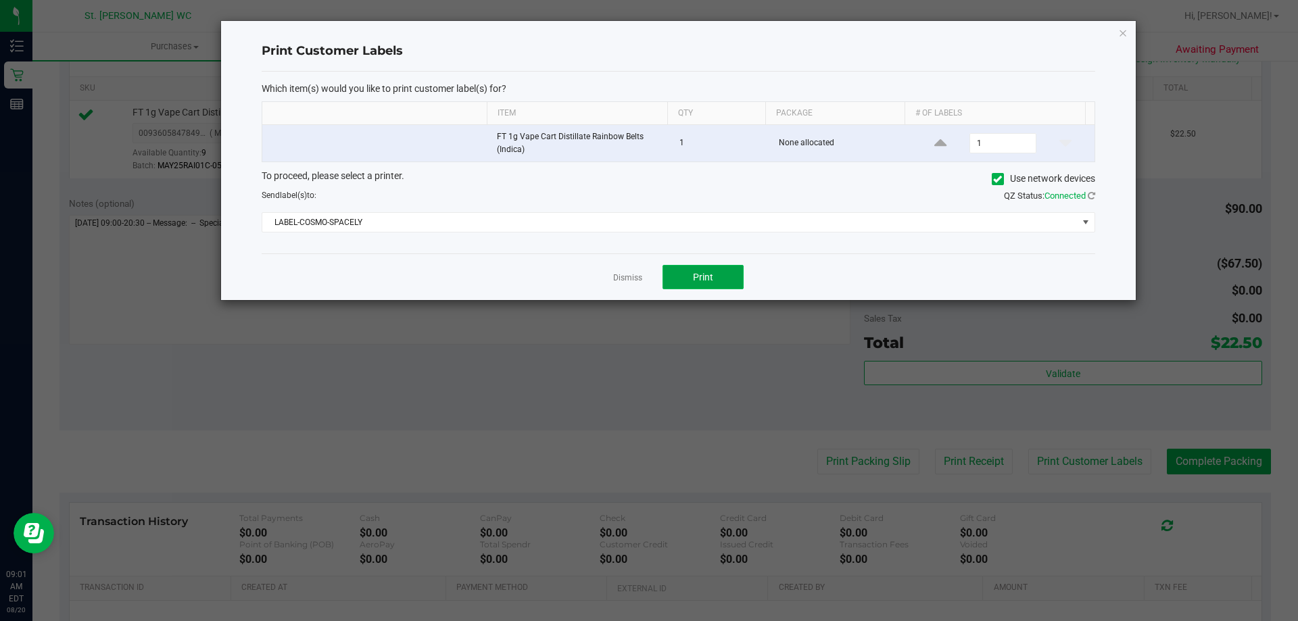
click at [720, 275] on button "Print" at bounding box center [702, 277] width 81 height 24
click at [1122, 28] on icon "button" at bounding box center [1122, 32] width 9 height 16
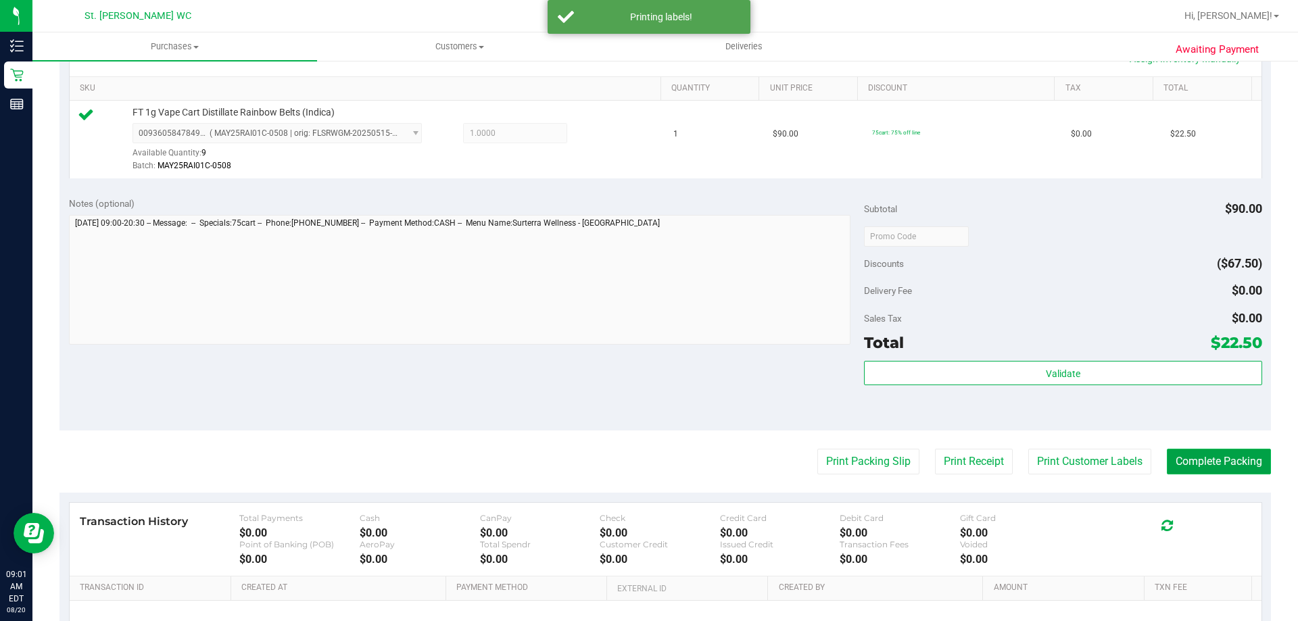
click at [1195, 464] on button "Complete Packing" at bounding box center [1218, 462] width 104 height 26
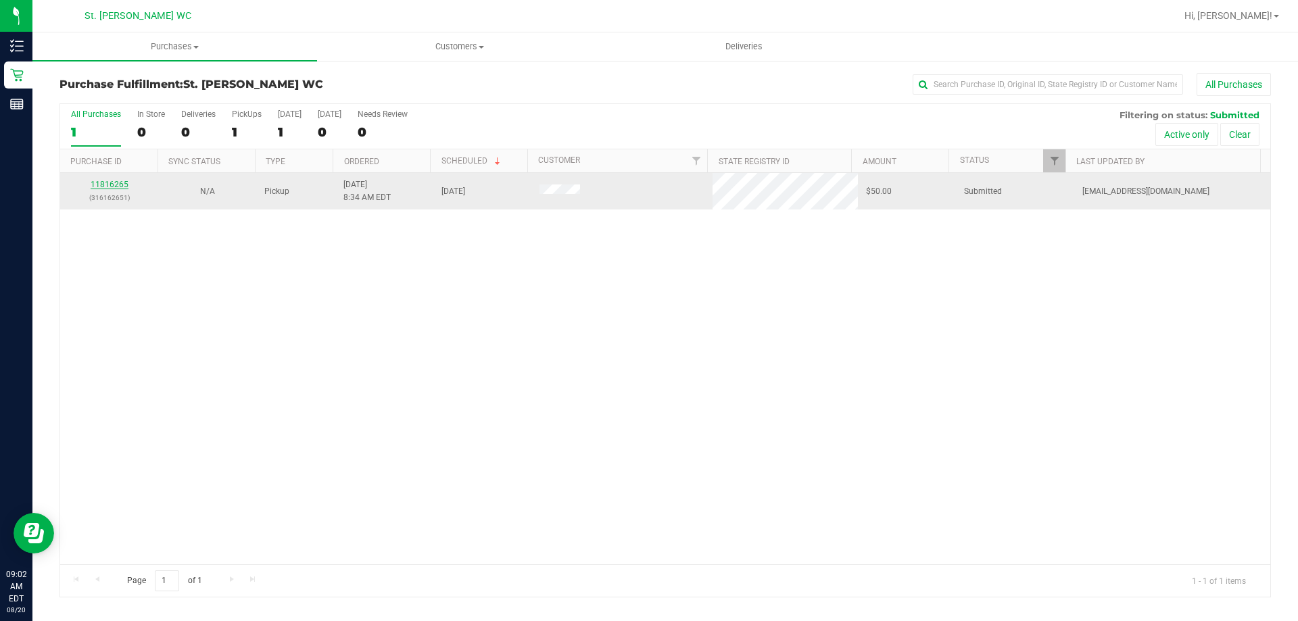
click at [97, 189] on link "11816265" at bounding box center [110, 184] width 38 height 9
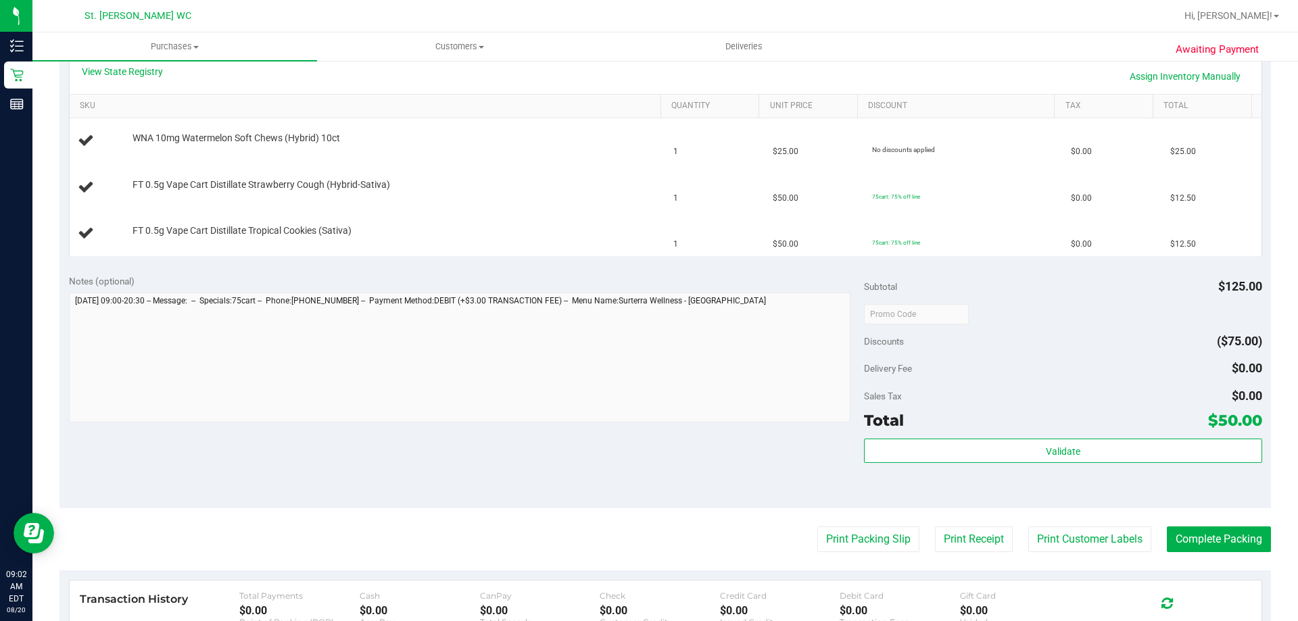
scroll to position [338, 0]
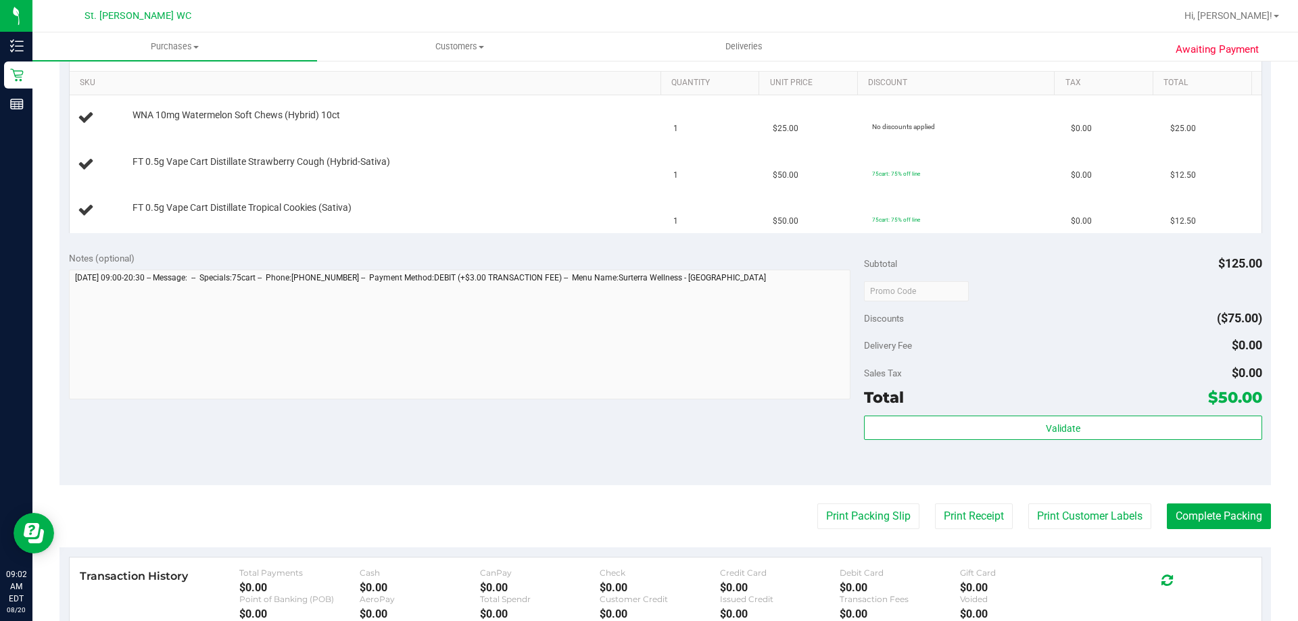
click at [852, 503] on purchase-details "Back Edit Purchase Cancel Purchase View Profile # 11816265 BioTrack ID: - Submi…" at bounding box center [664, 267] width 1211 height 1065
click at [852, 510] on button "Print Packing Slip" at bounding box center [868, 516] width 102 height 26
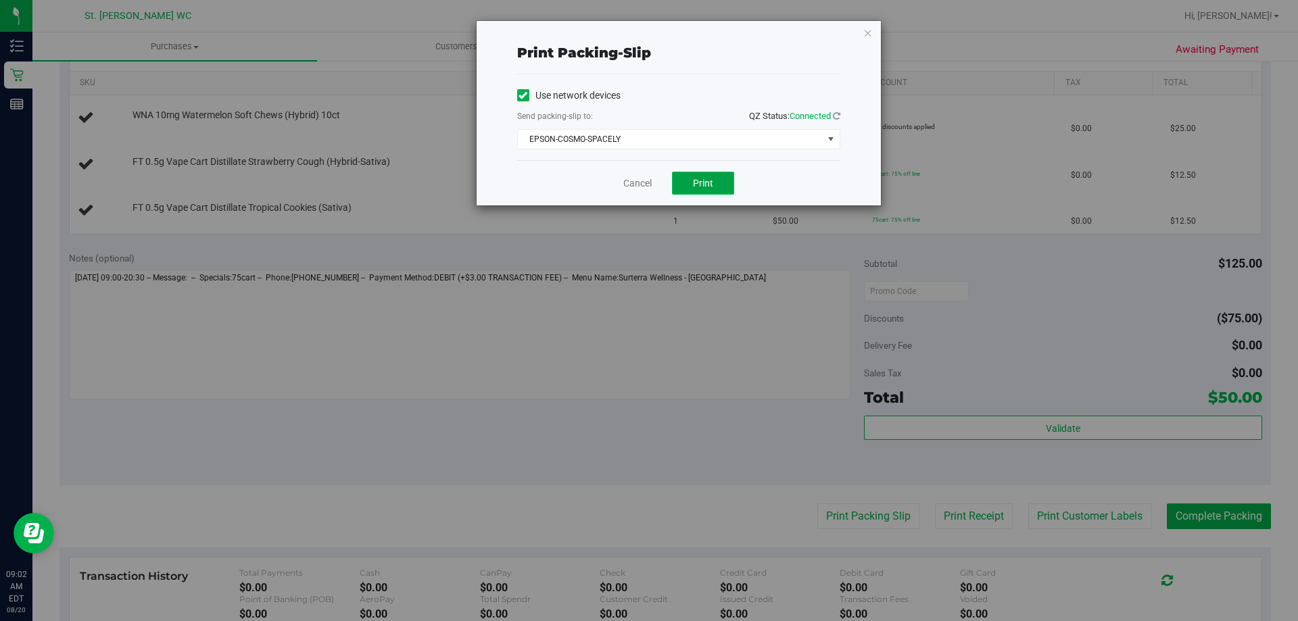
click at [707, 187] on span "Print" at bounding box center [703, 183] width 20 height 11
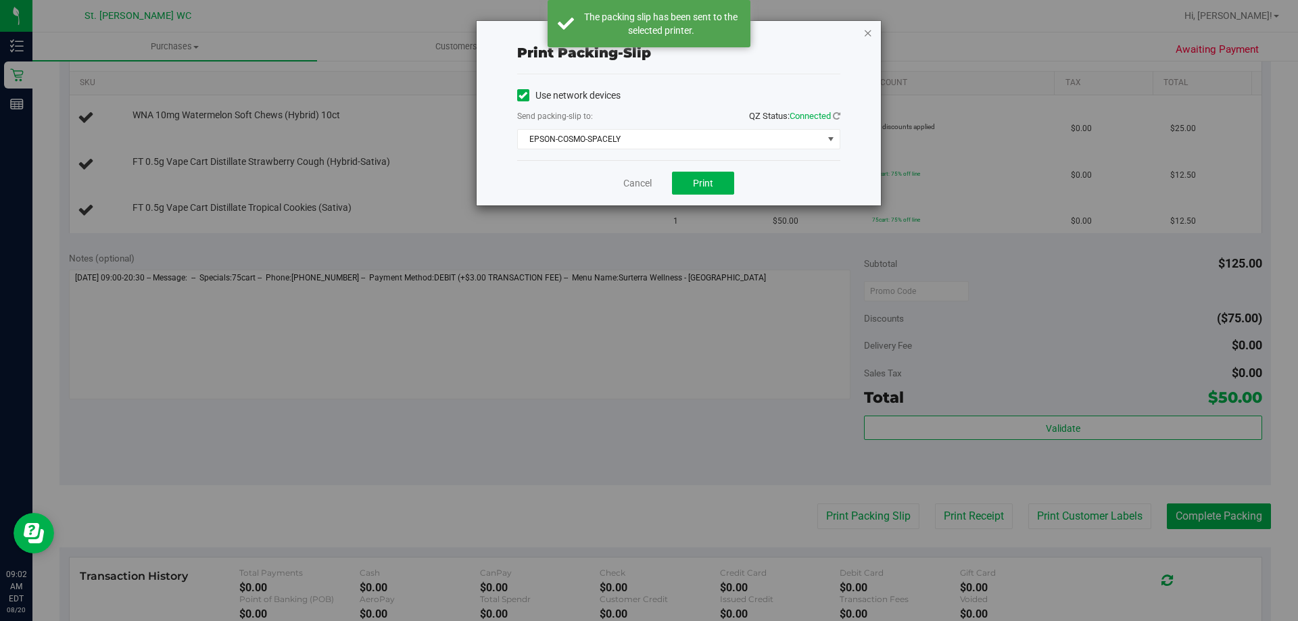
click at [870, 29] on icon "button" at bounding box center [867, 32] width 9 height 16
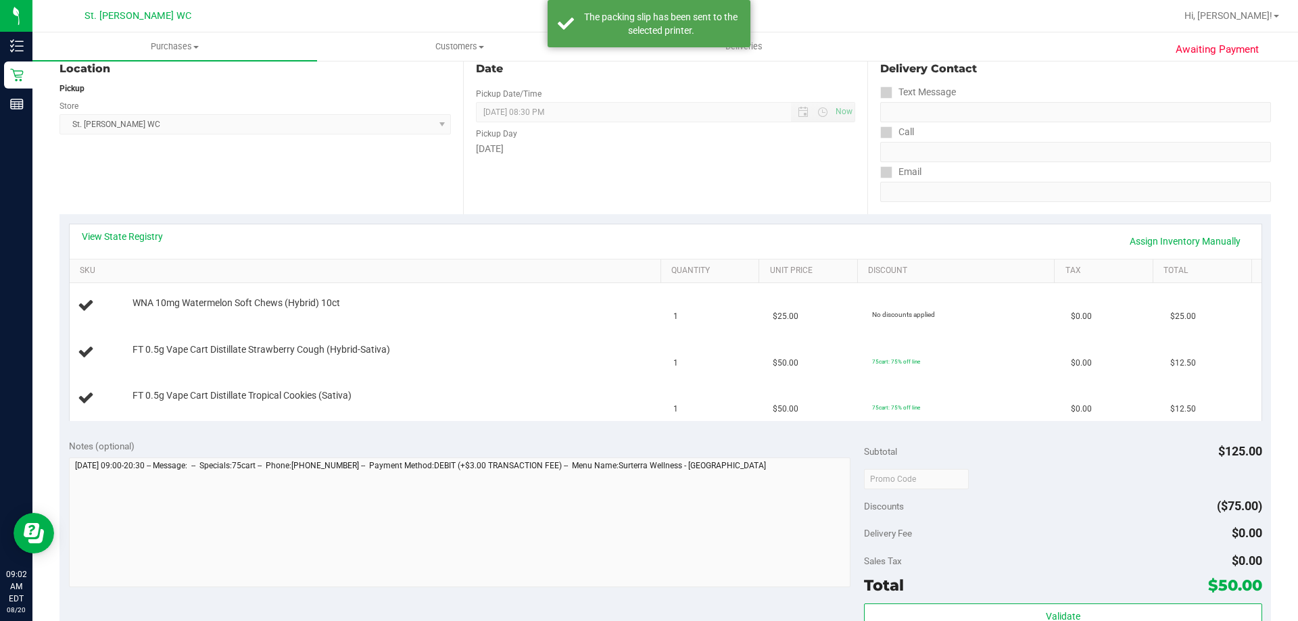
scroll to position [135, 0]
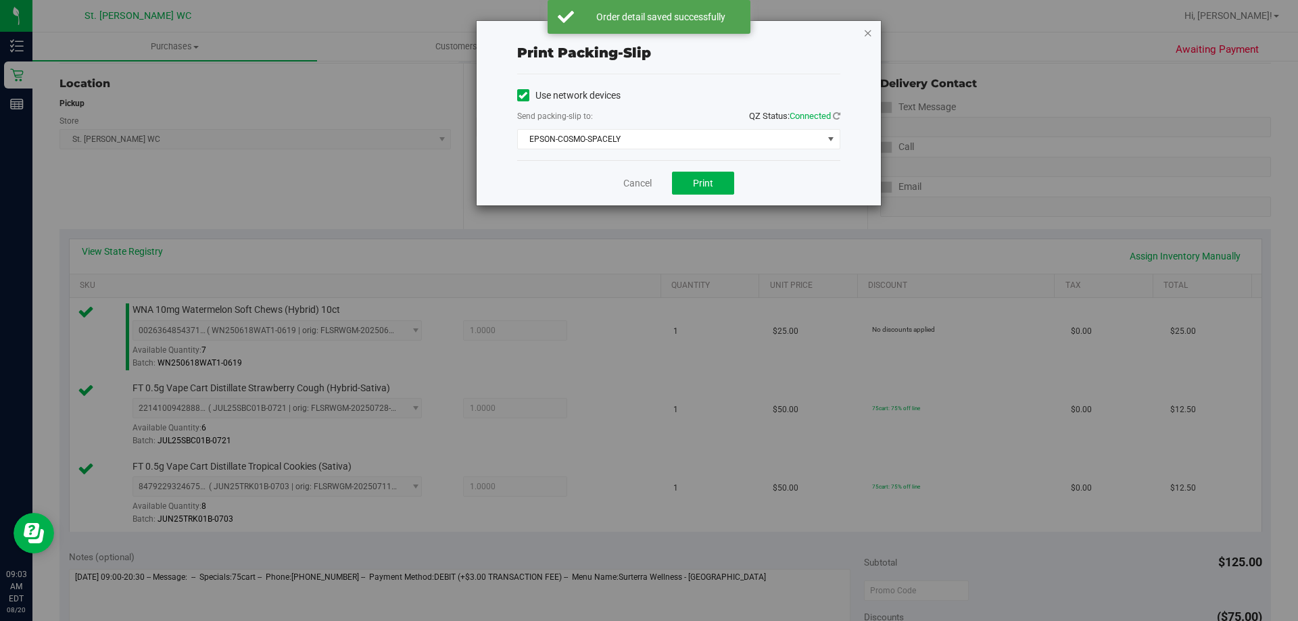
click at [868, 30] on icon "button" at bounding box center [867, 32] width 9 height 16
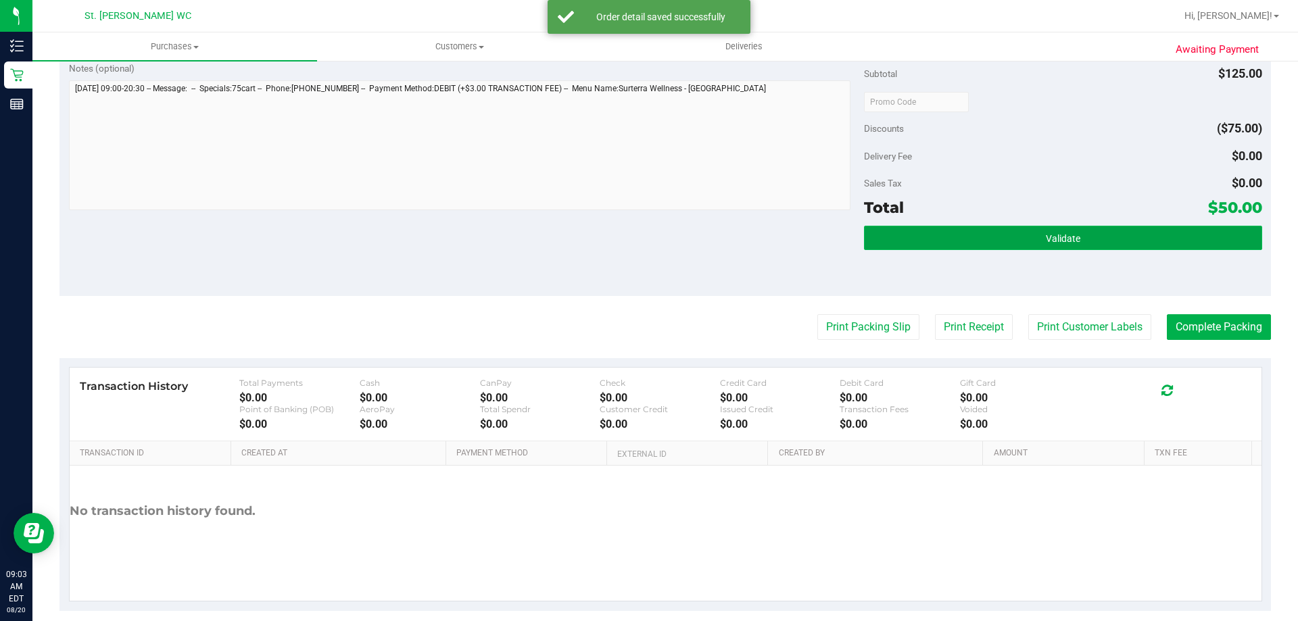
click at [944, 243] on button "Validate" at bounding box center [1062, 238] width 397 height 24
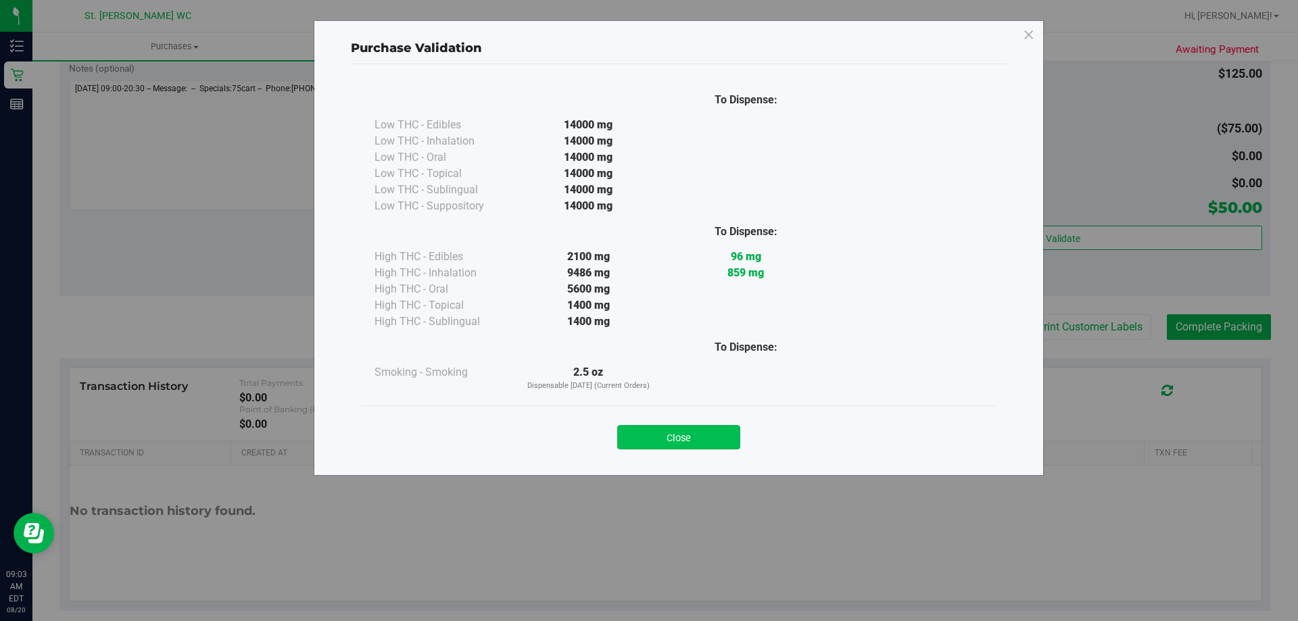
click at [708, 440] on button "Close" at bounding box center [678, 437] width 123 height 24
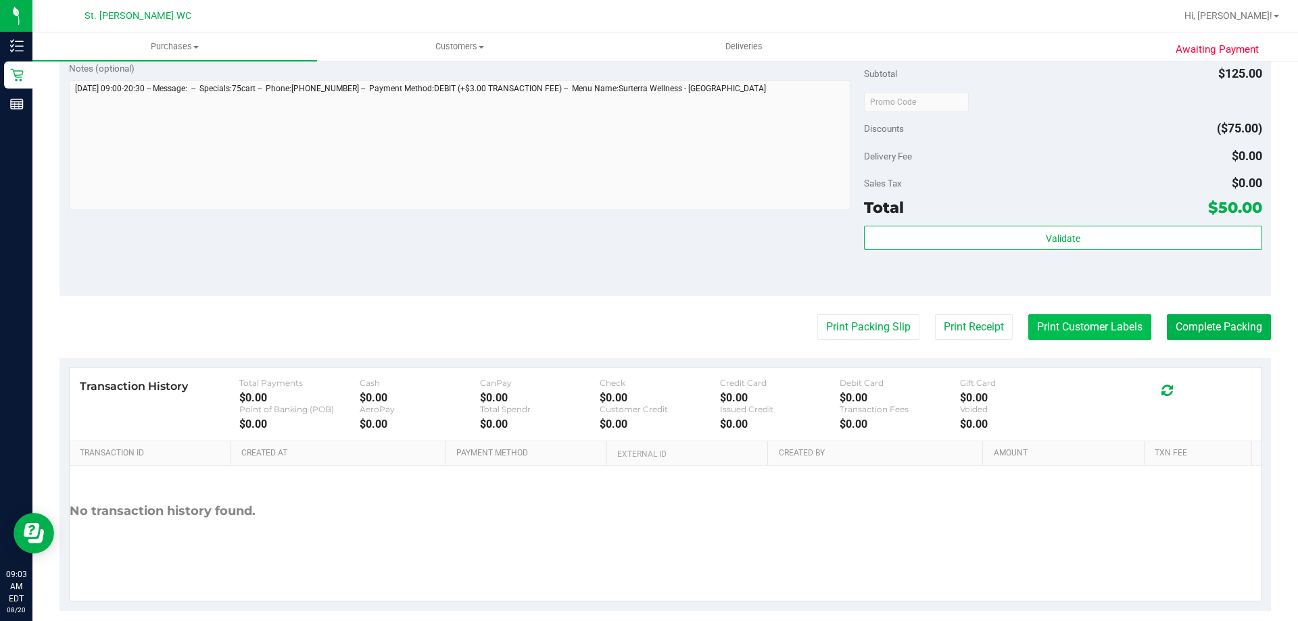
click at [1083, 327] on button "Print Customer Labels" at bounding box center [1089, 327] width 123 height 26
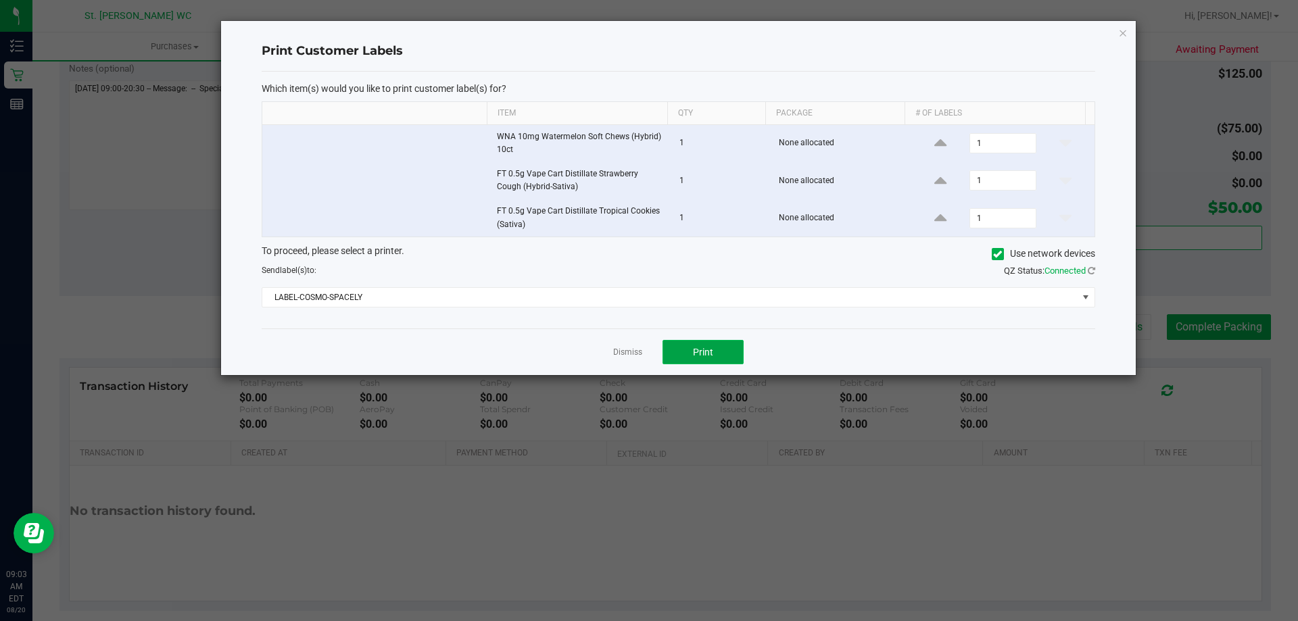
click at [726, 345] on button "Print" at bounding box center [702, 352] width 81 height 24
click at [1121, 32] on icon "button" at bounding box center [1122, 32] width 9 height 16
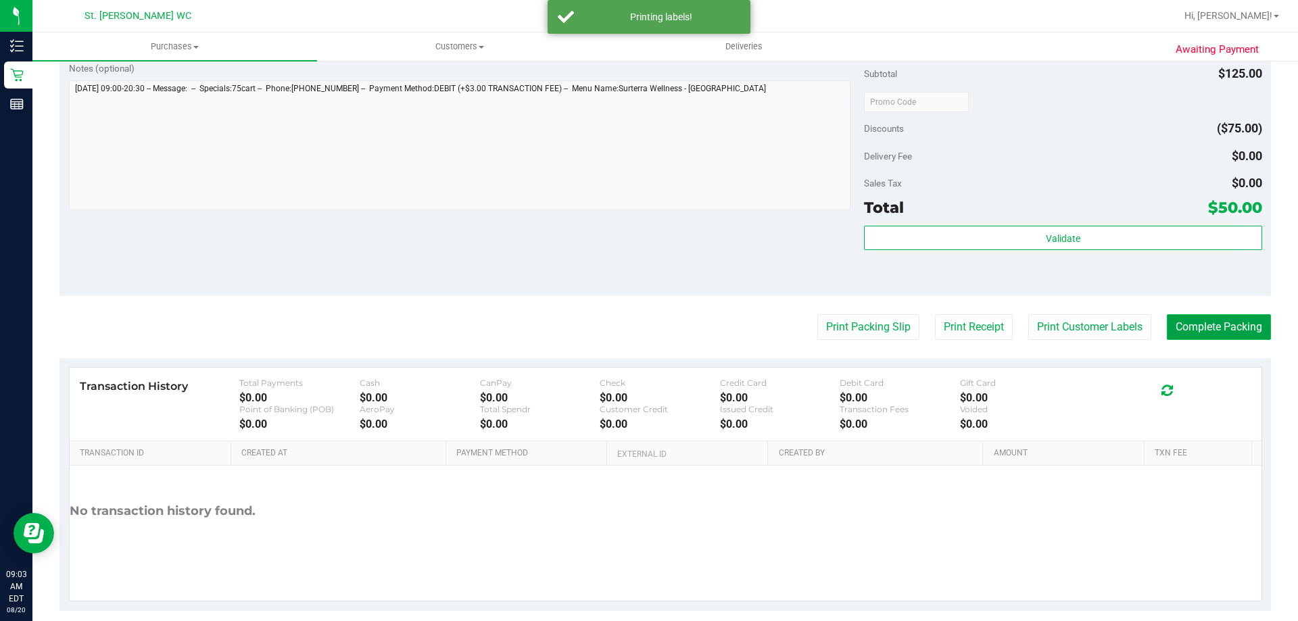
click at [1185, 322] on button "Complete Packing" at bounding box center [1218, 327] width 104 height 26
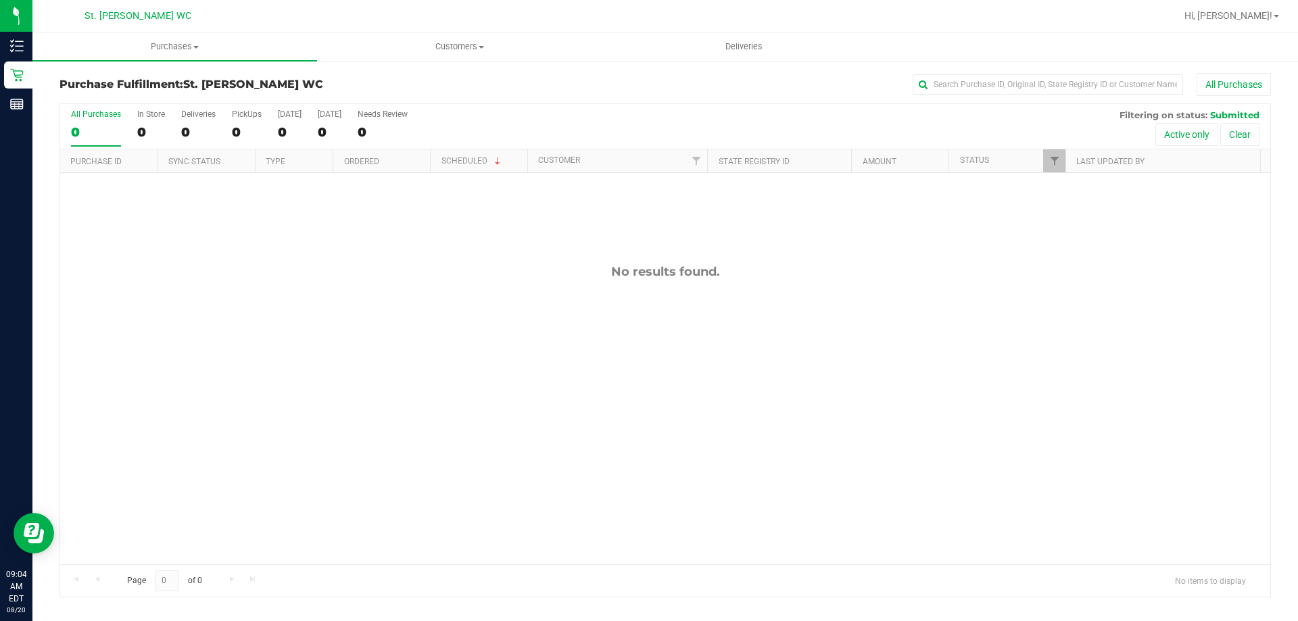
click at [1077, 435] on div "No results found." at bounding box center [665, 414] width 1210 height 483
